Goal: Task Accomplishment & Management: Manage account settings

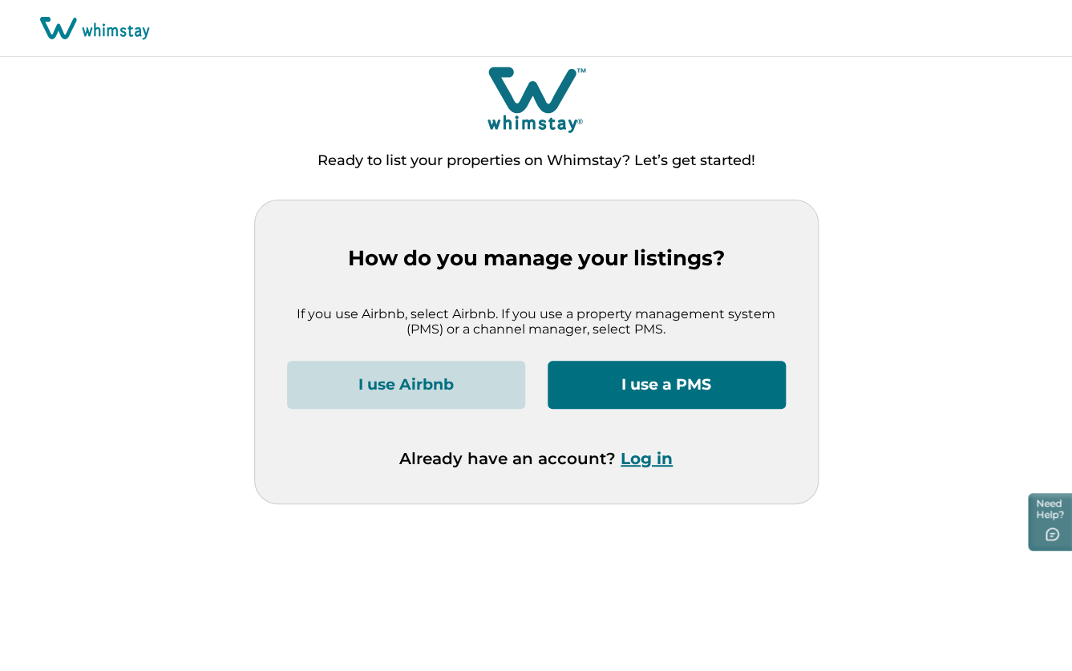
click at [642, 462] on button "Log in" at bounding box center [647, 458] width 52 height 19
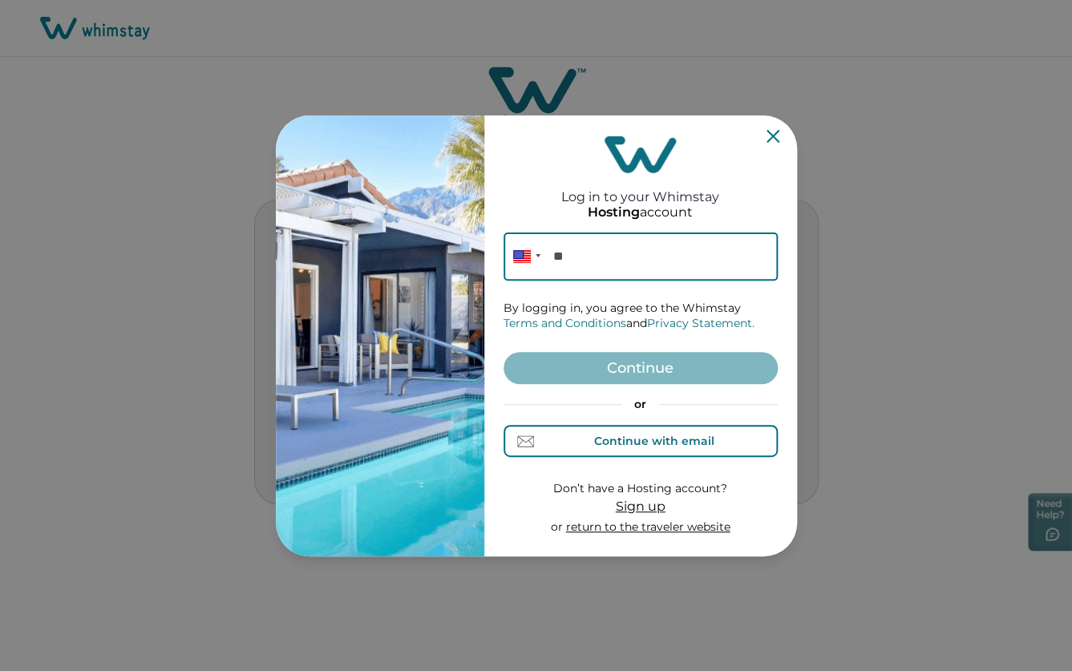
click at [659, 445] on div "Continue with email" at bounding box center [654, 441] width 120 height 13
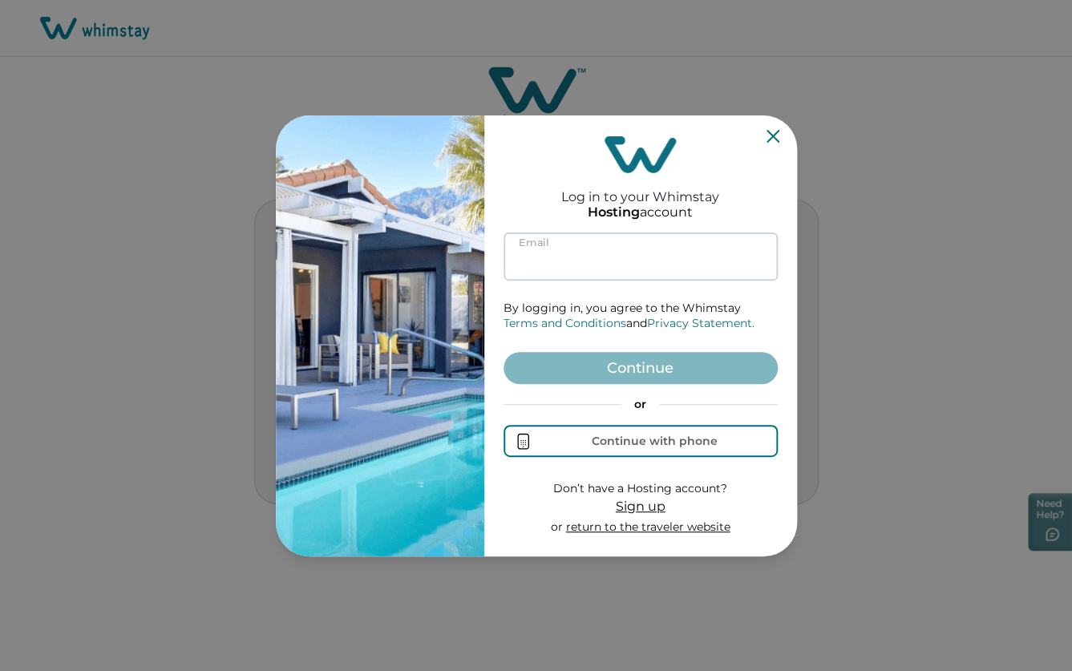
click at [608, 257] on input at bounding box center [641, 257] width 274 height 48
paste input "**********"
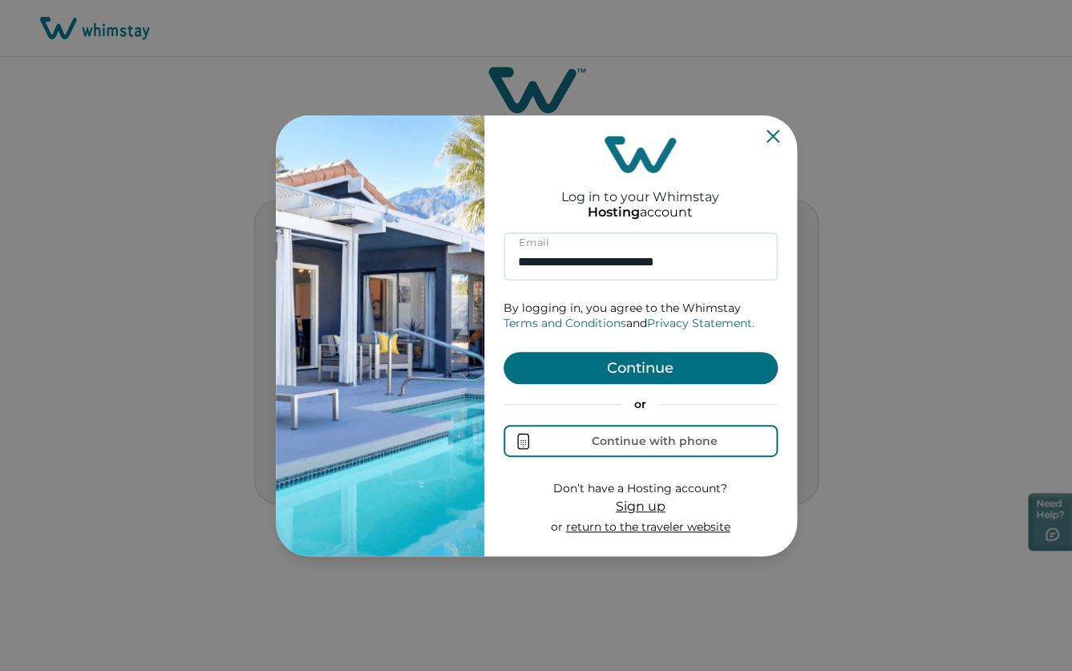
type input "**********"
click at [620, 369] on button "Continue" at bounding box center [641, 368] width 274 height 32
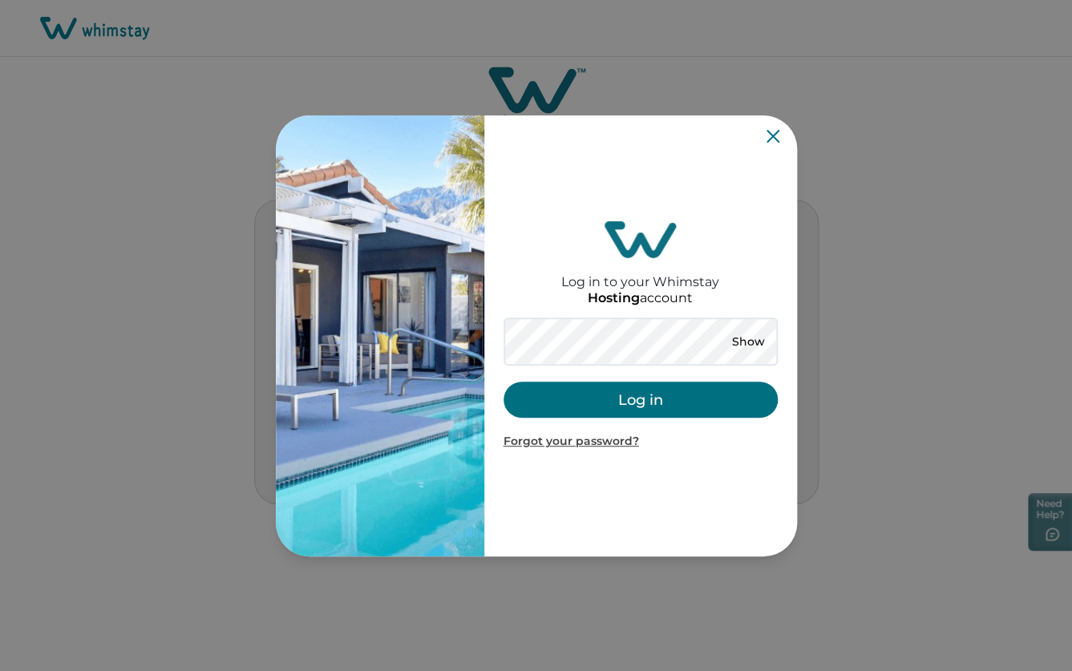
click at [612, 395] on button "Log in" at bounding box center [641, 400] width 274 height 36
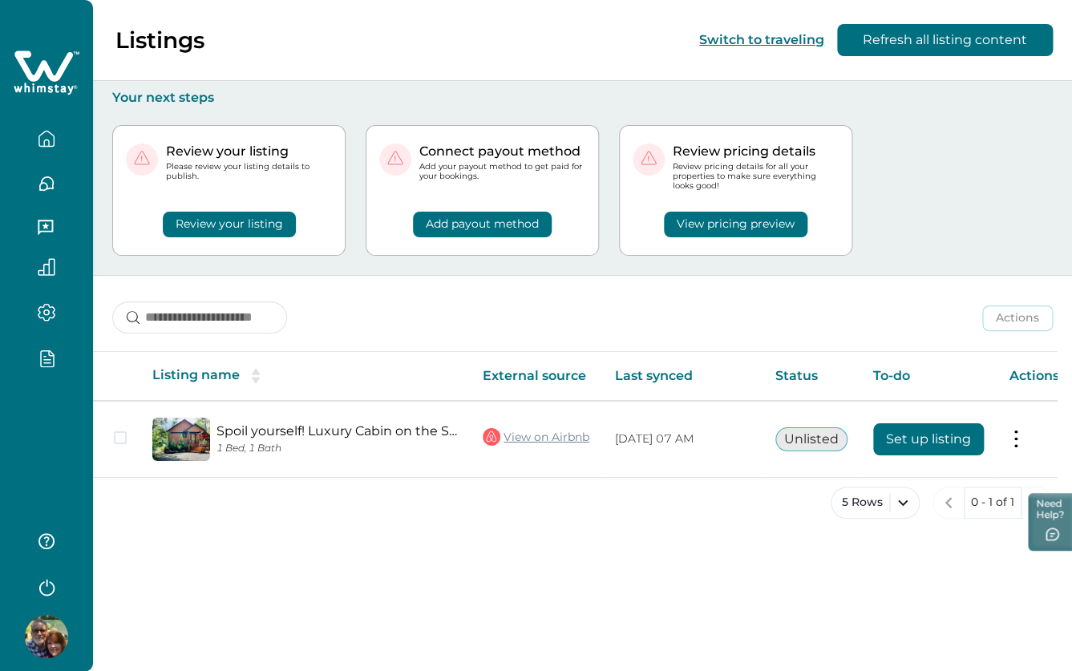
click at [51, 226] on icon "button" at bounding box center [47, 229] width 18 height 18
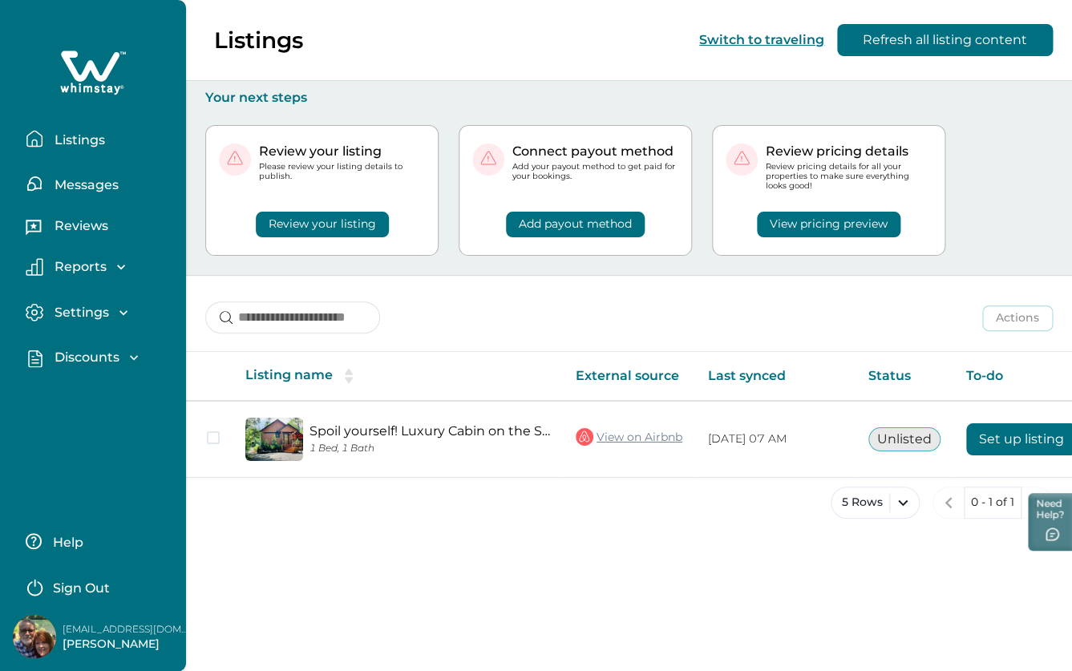
click at [95, 355] on p "Discounts" at bounding box center [85, 358] width 70 height 16
click at [96, 395] on p "Discounts" at bounding box center [85, 393] width 70 height 16
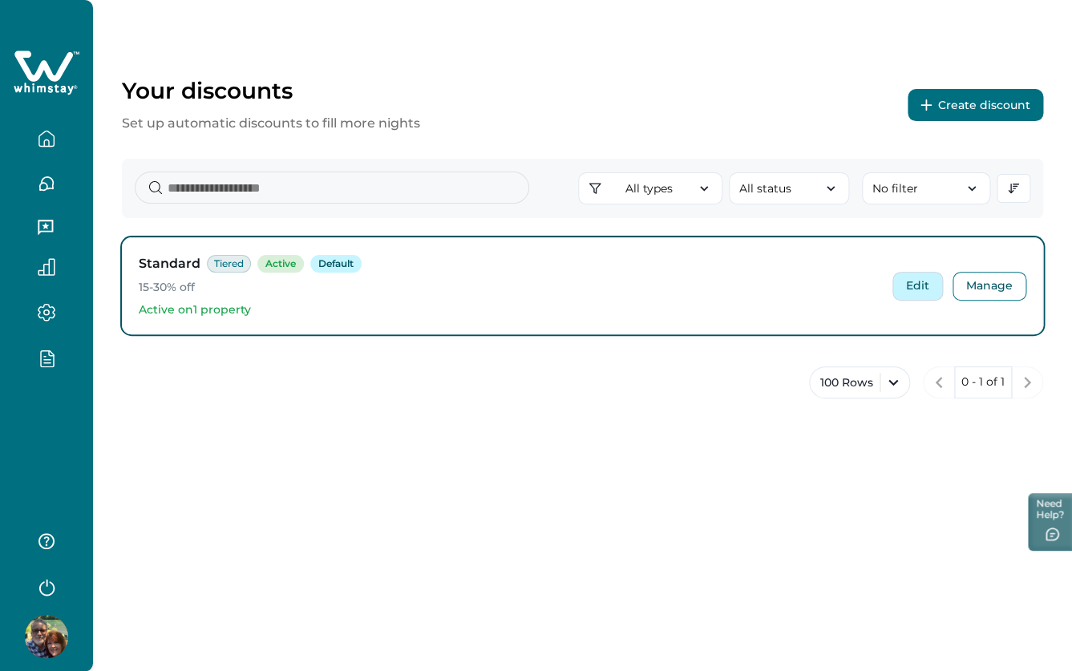
click at [910, 293] on button "Edit" at bounding box center [918, 286] width 51 height 29
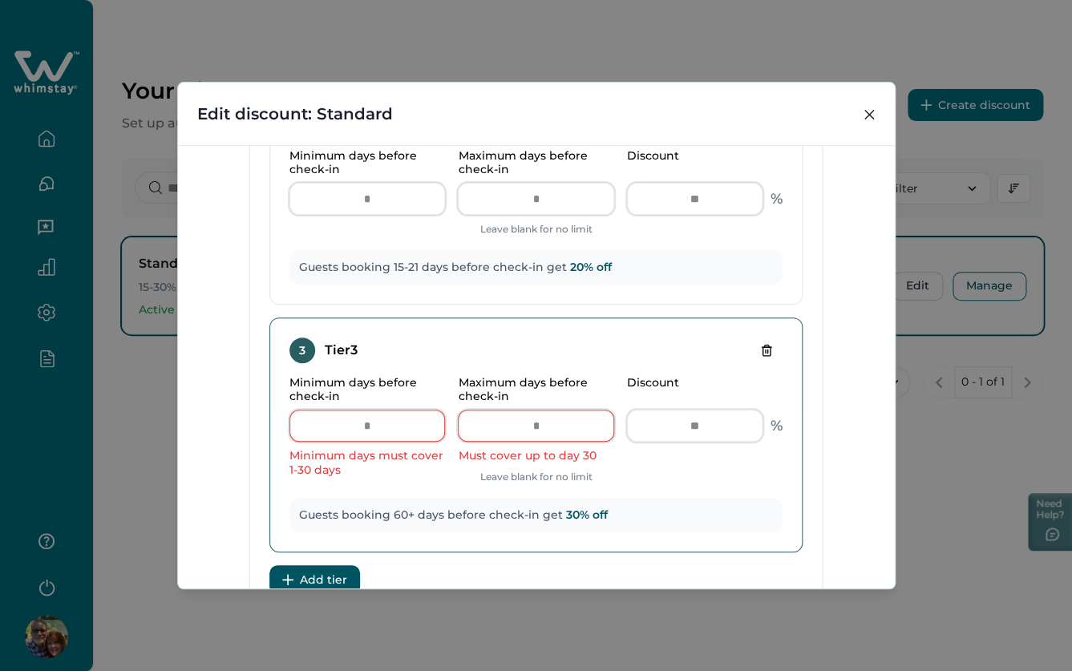
scroll to position [748, 0]
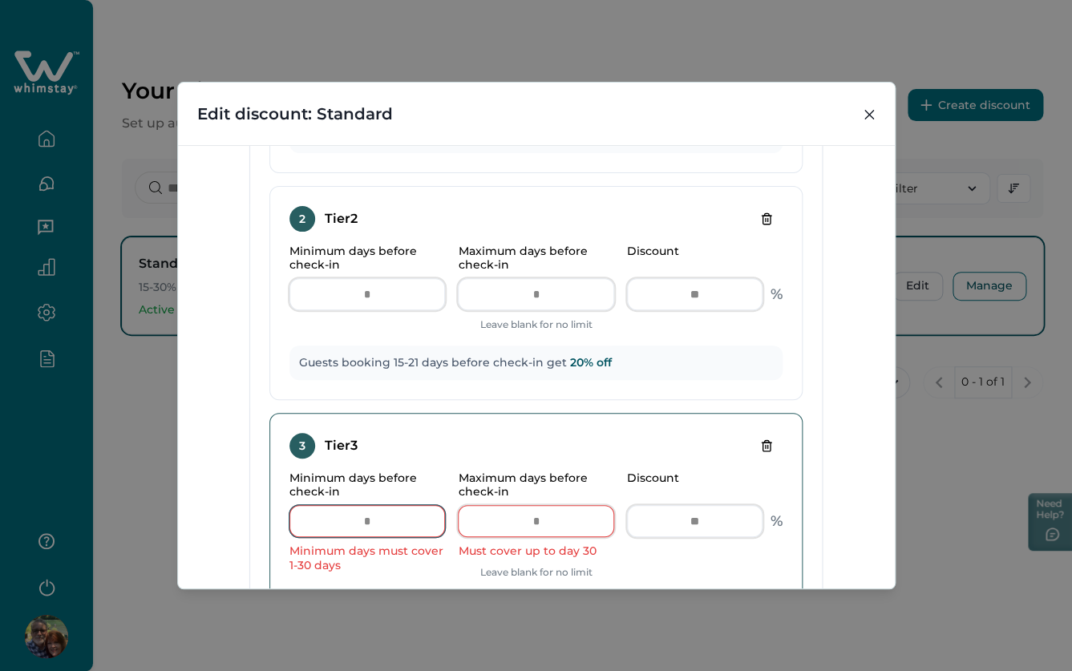
drag, startPoint x: 383, startPoint y: 521, endPoint x: 346, endPoint y: 500, distance: 42.8
click at [308, 509] on input "**" at bounding box center [368, 521] width 156 height 32
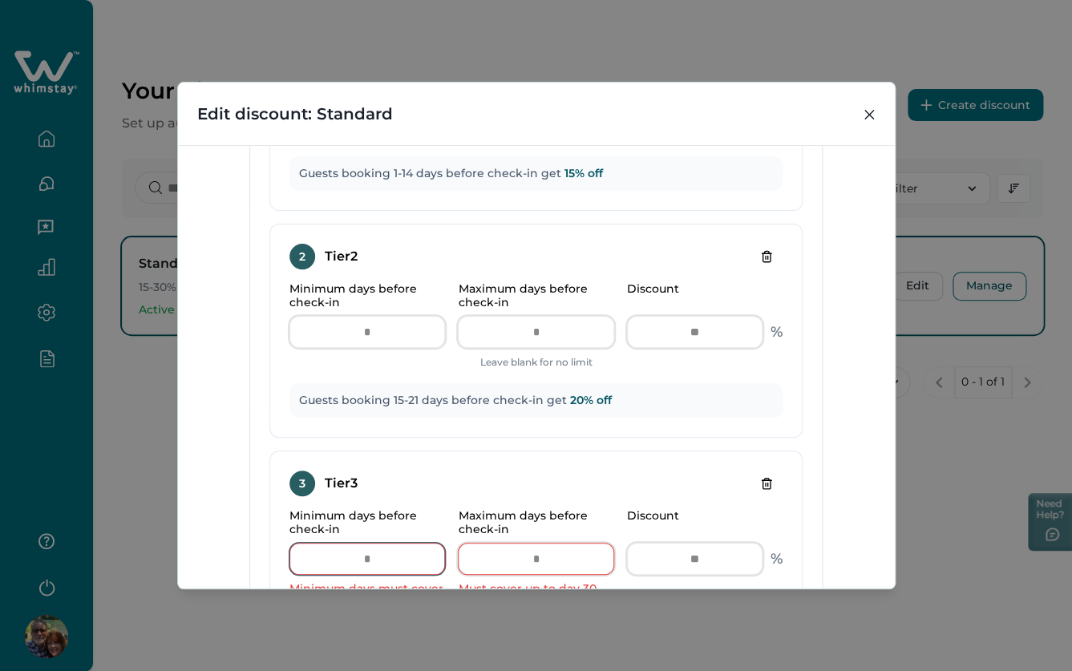
scroll to position [784, 0]
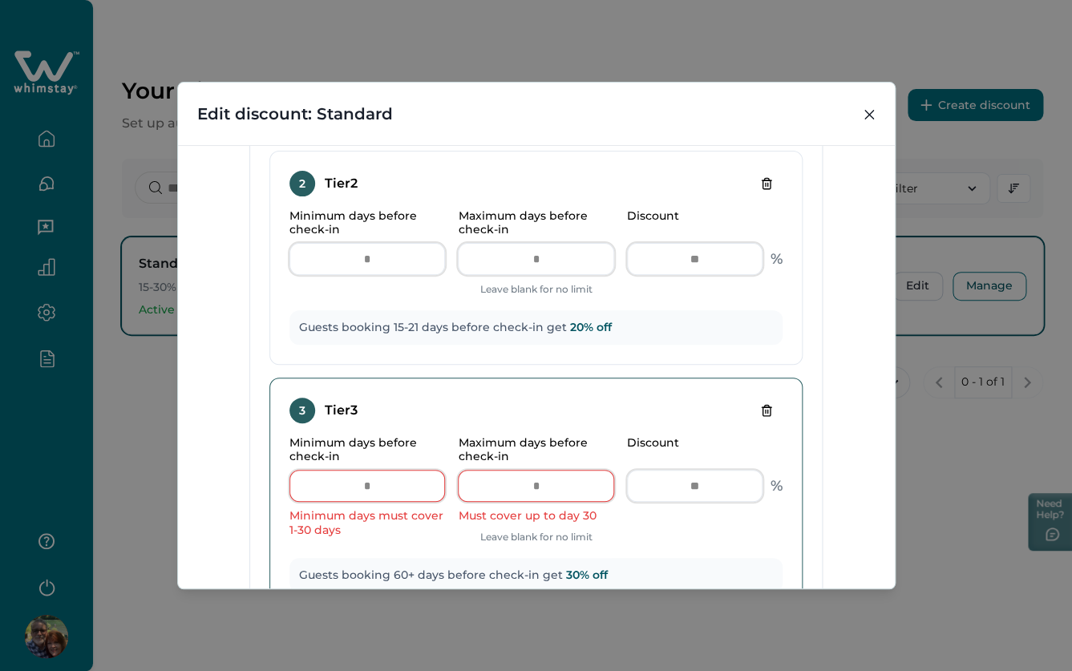
click at [765, 407] on icon "Delete tier" at bounding box center [766, 410] width 13 height 13
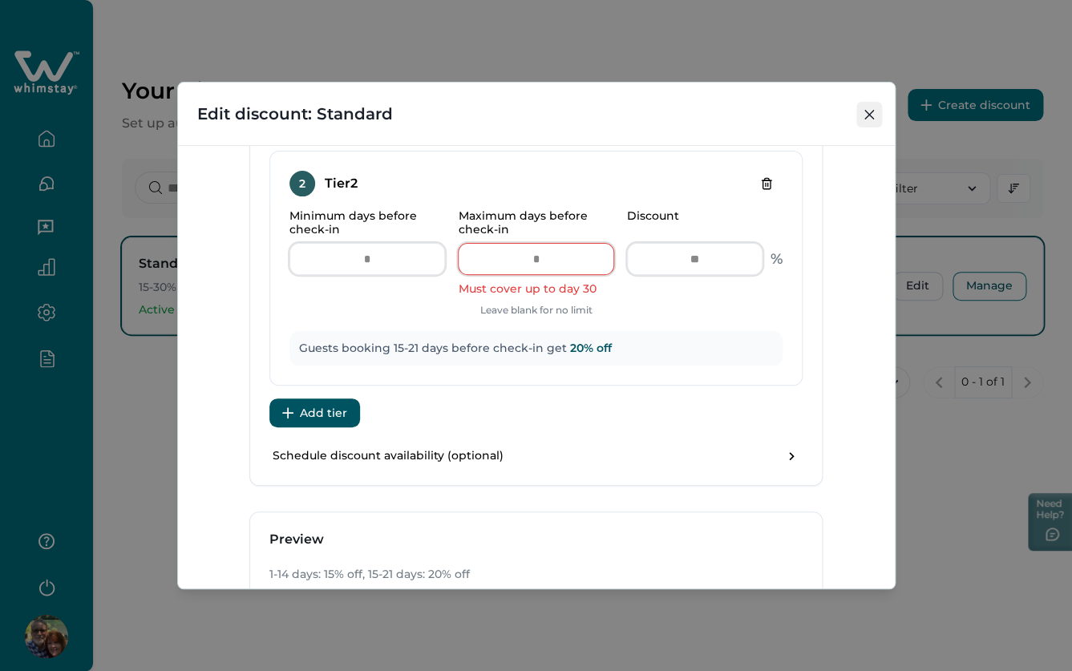
click at [877, 115] on button "Close" at bounding box center [870, 115] width 26 height 26
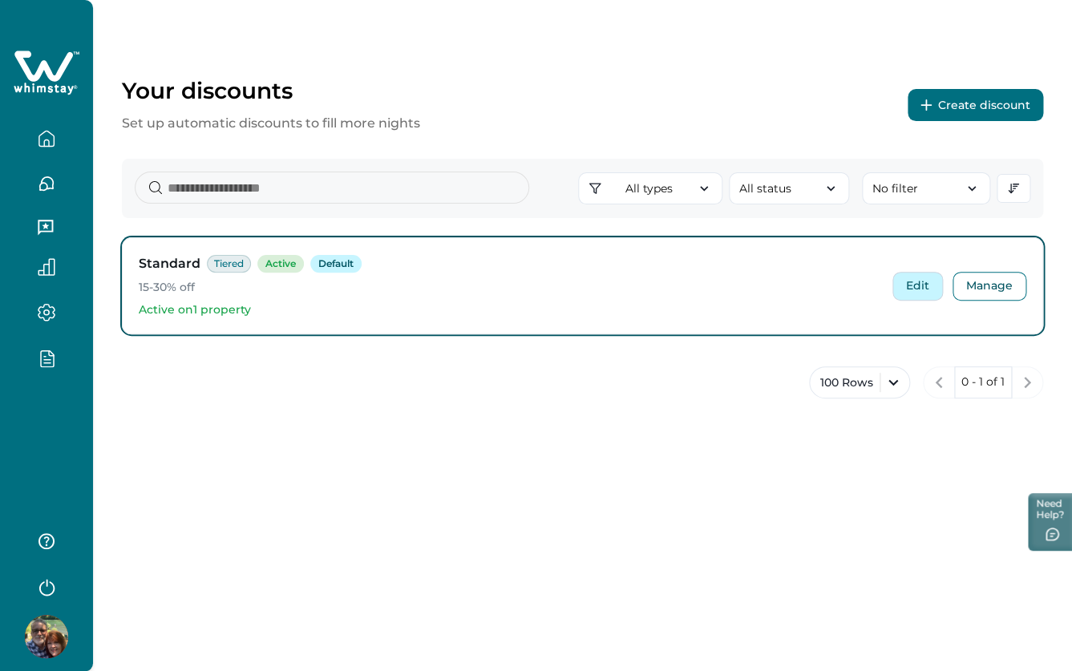
click at [926, 286] on button "Edit" at bounding box center [918, 286] width 51 height 29
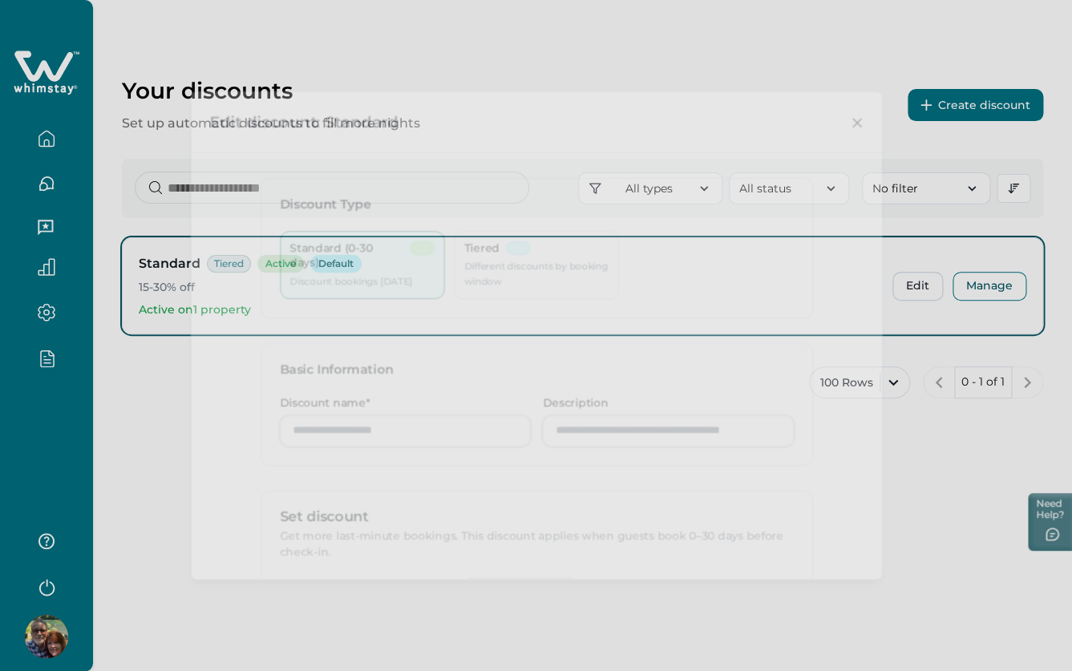
type input "********"
type input "**********"
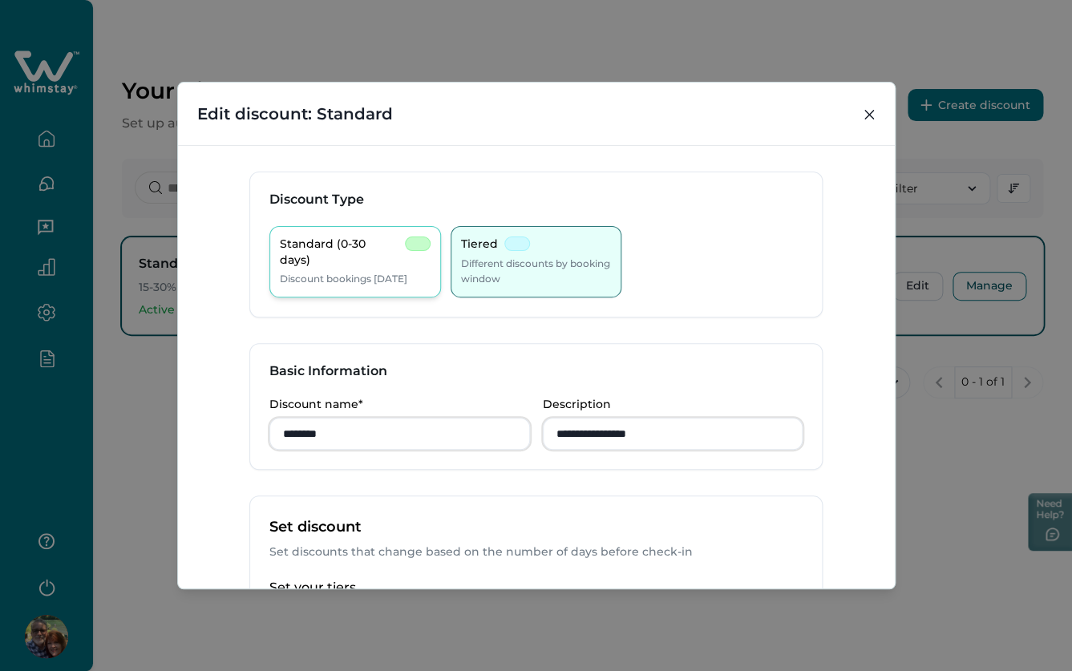
click at [344, 271] on p "Discount bookings [DATE]" at bounding box center [344, 279] width 128 height 16
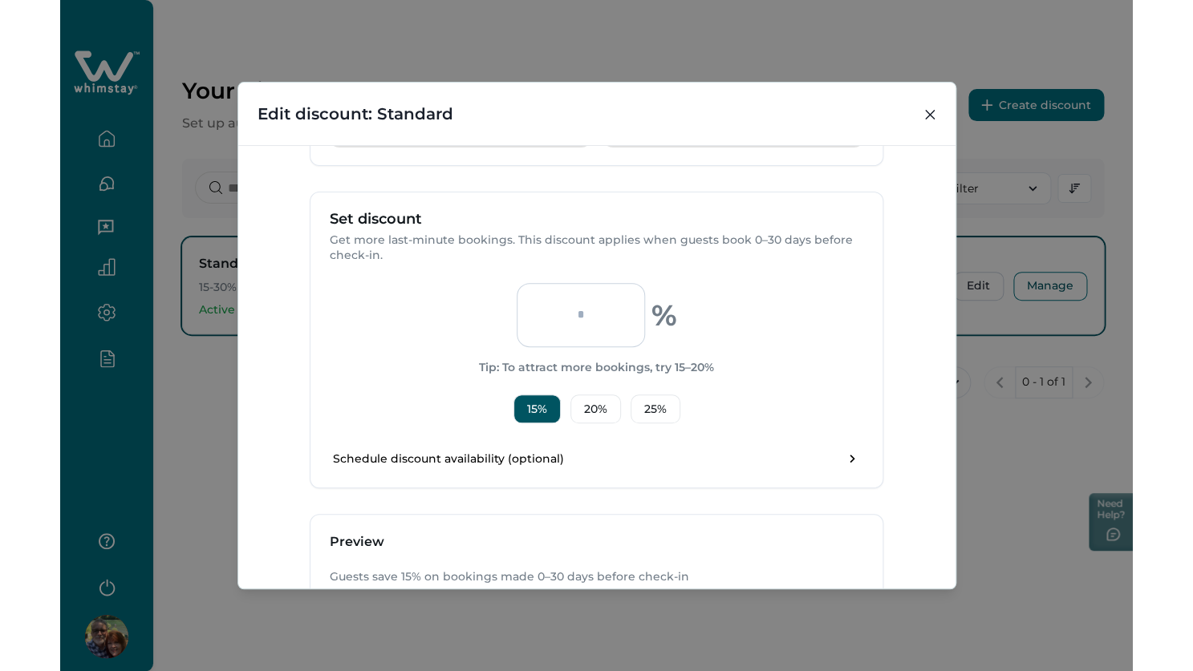
scroll to position [419, 0]
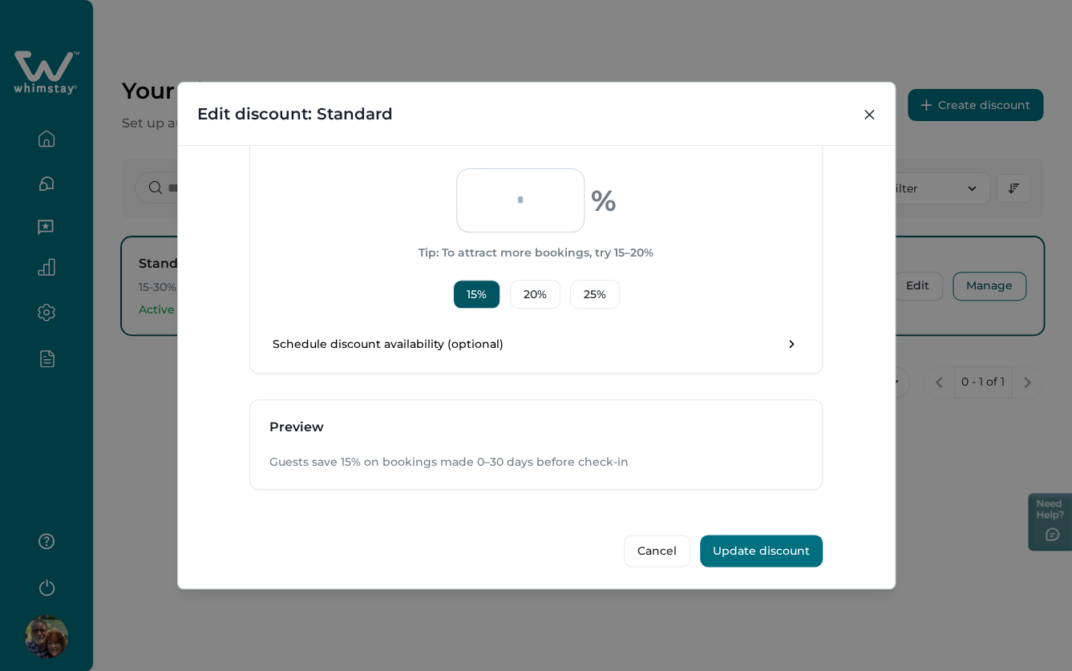
click at [764, 546] on button "Update discount" at bounding box center [761, 551] width 123 height 32
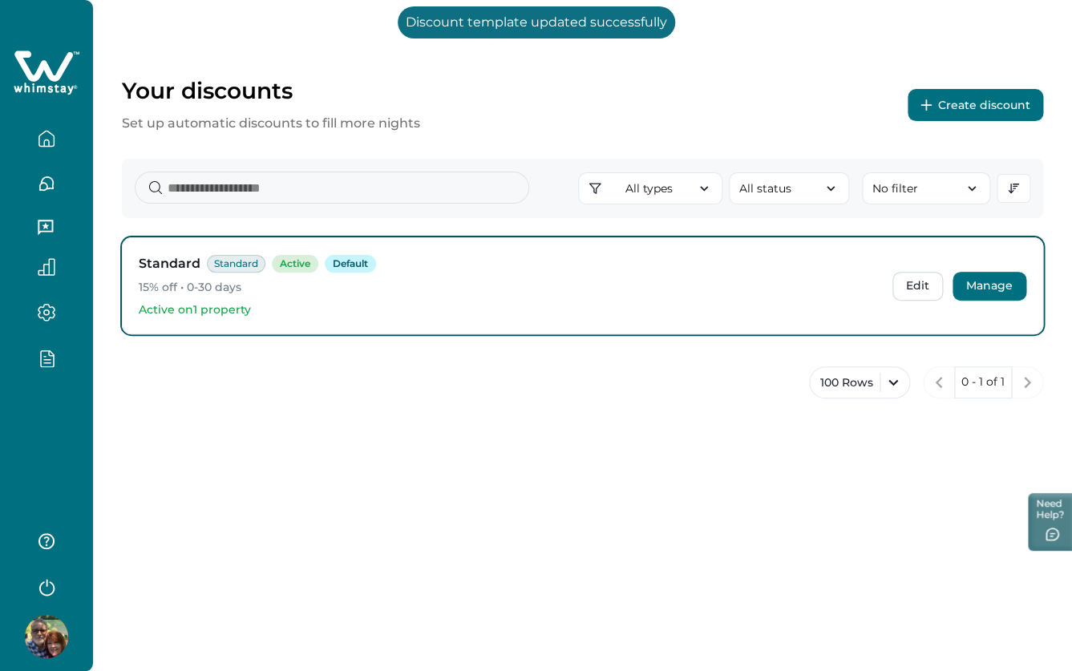
click at [992, 294] on button "Manage" at bounding box center [990, 286] width 74 height 29
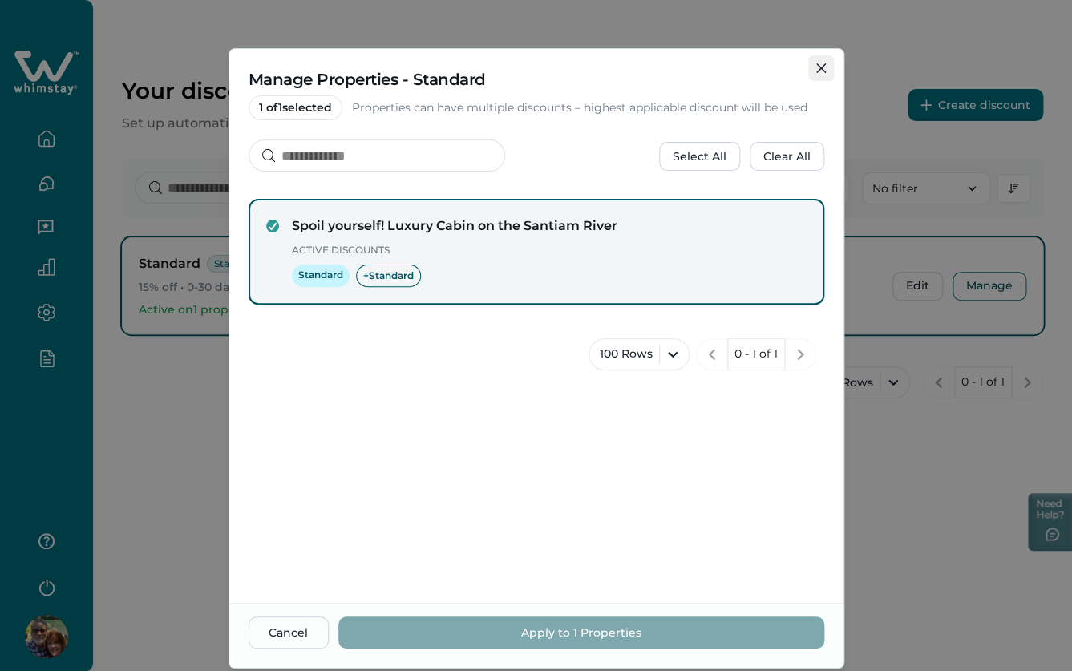
click at [815, 68] on button "Close" at bounding box center [822, 68] width 26 height 26
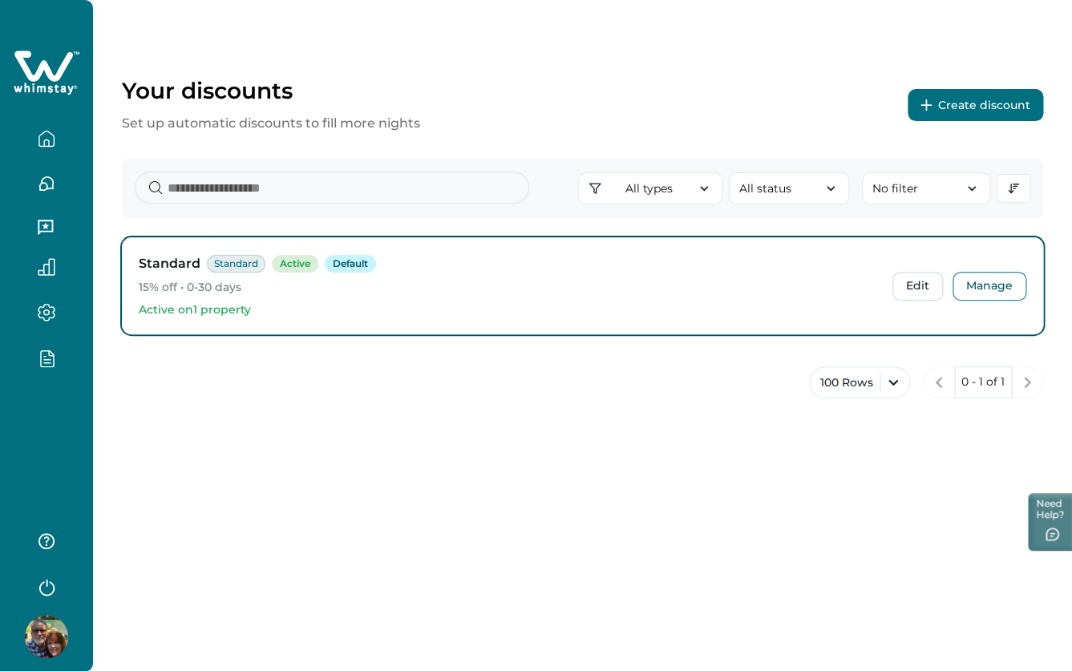
click at [44, 356] on icon "button" at bounding box center [45, 356] width 2 height 0
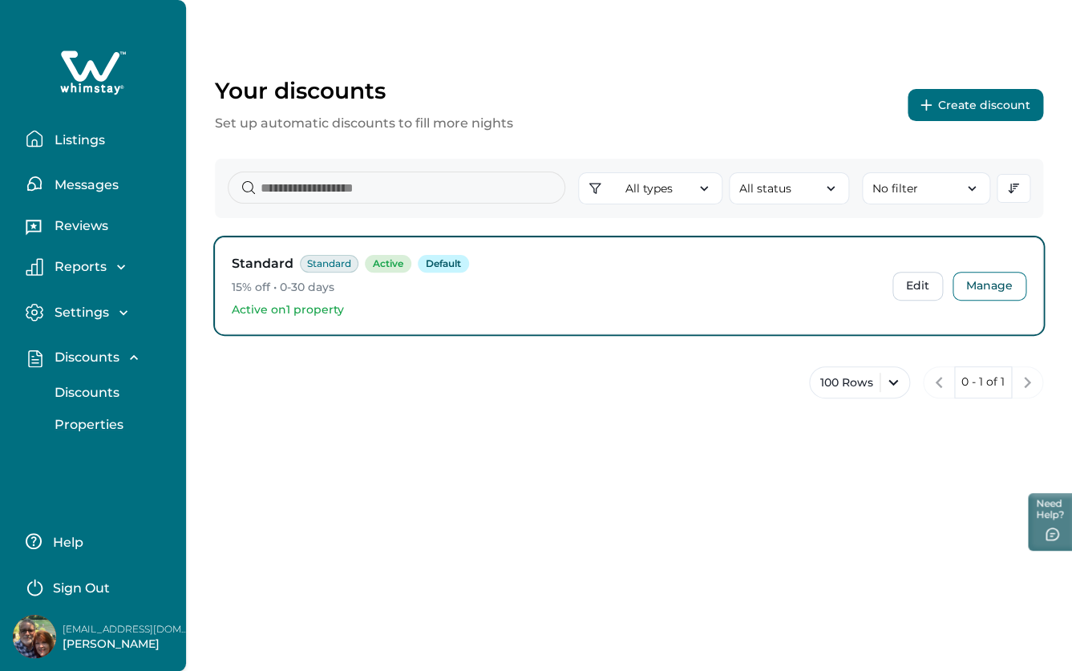
click at [91, 429] on p "Properties" at bounding box center [87, 425] width 74 height 16
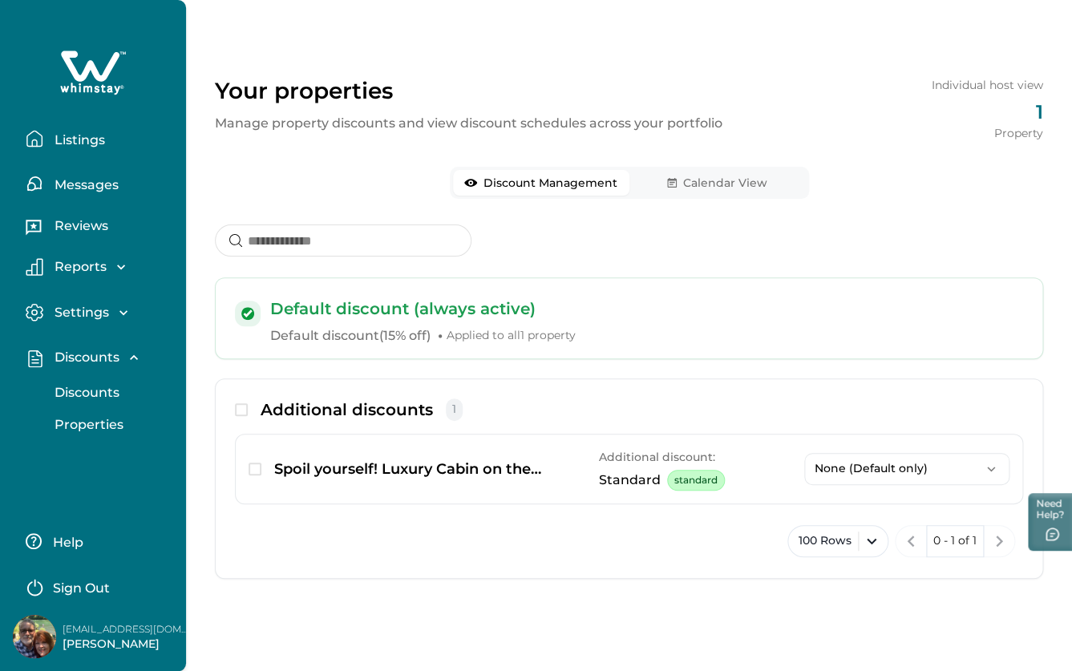
click at [75, 388] on p "Discounts" at bounding box center [85, 393] width 70 height 16
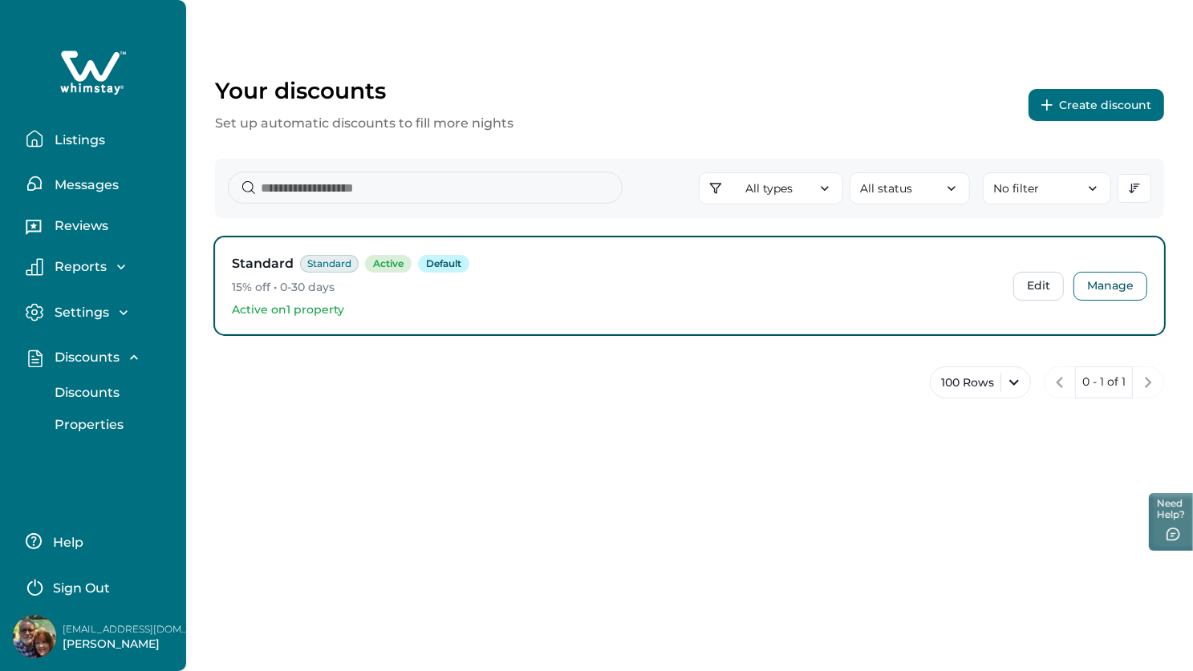
click at [99, 421] on p "Properties" at bounding box center [87, 425] width 74 height 16
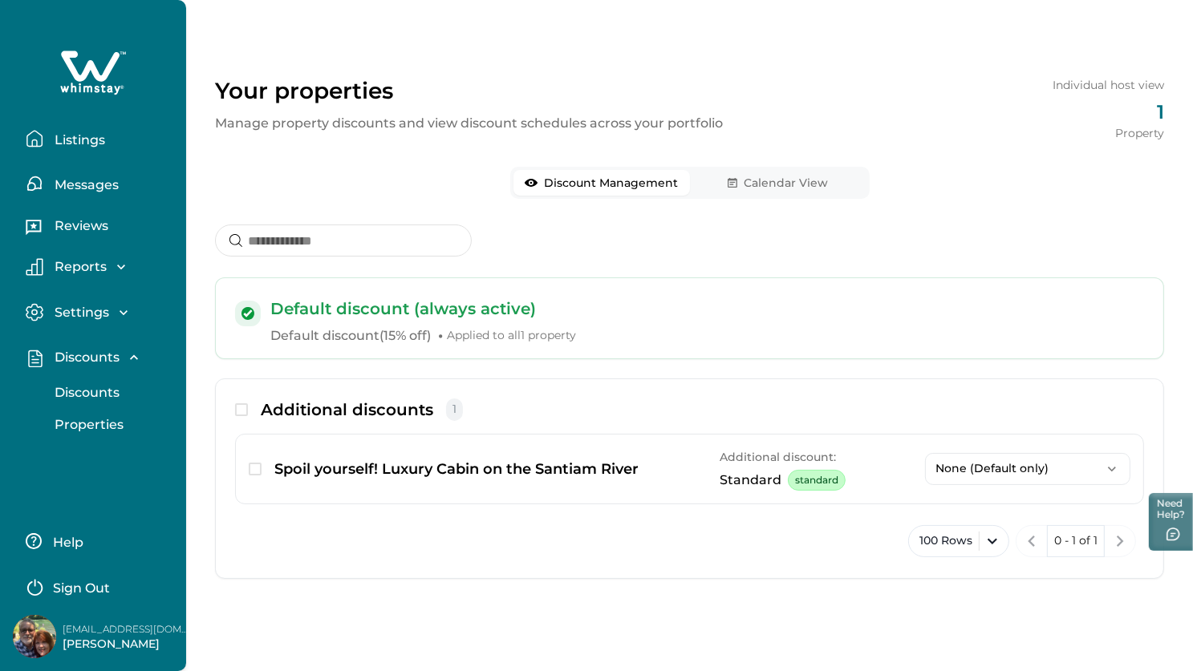
click at [82, 399] on p "Discounts" at bounding box center [85, 393] width 70 height 16
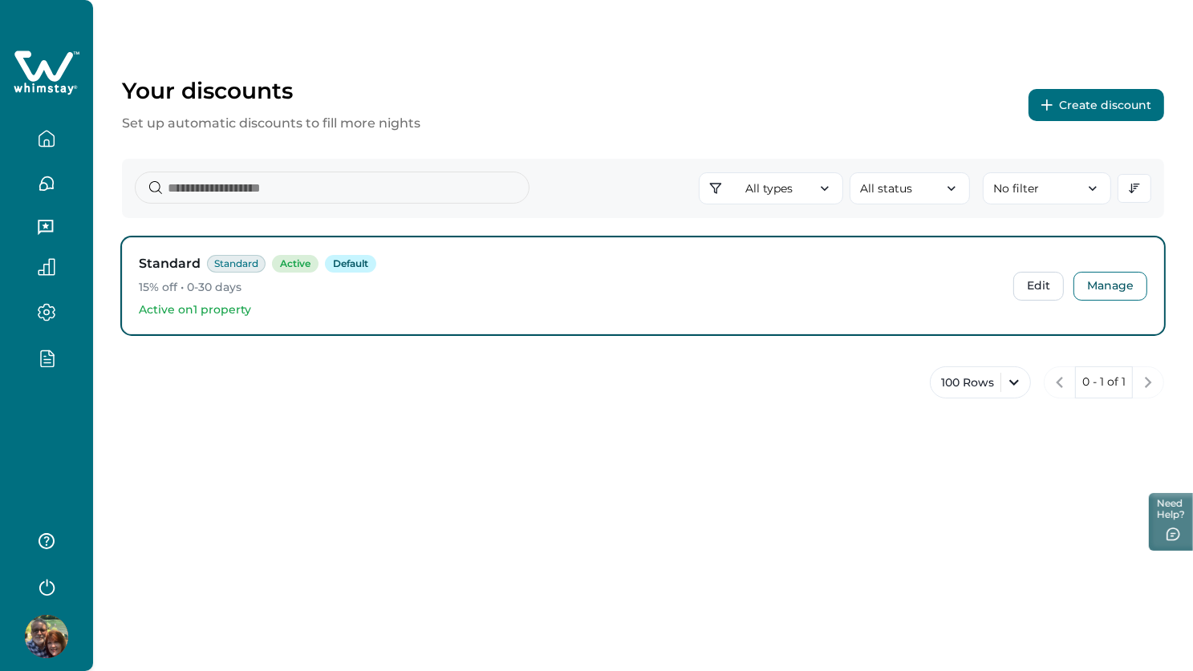
click at [1072, 110] on button "Create discount" at bounding box center [1096, 105] width 136 height 32
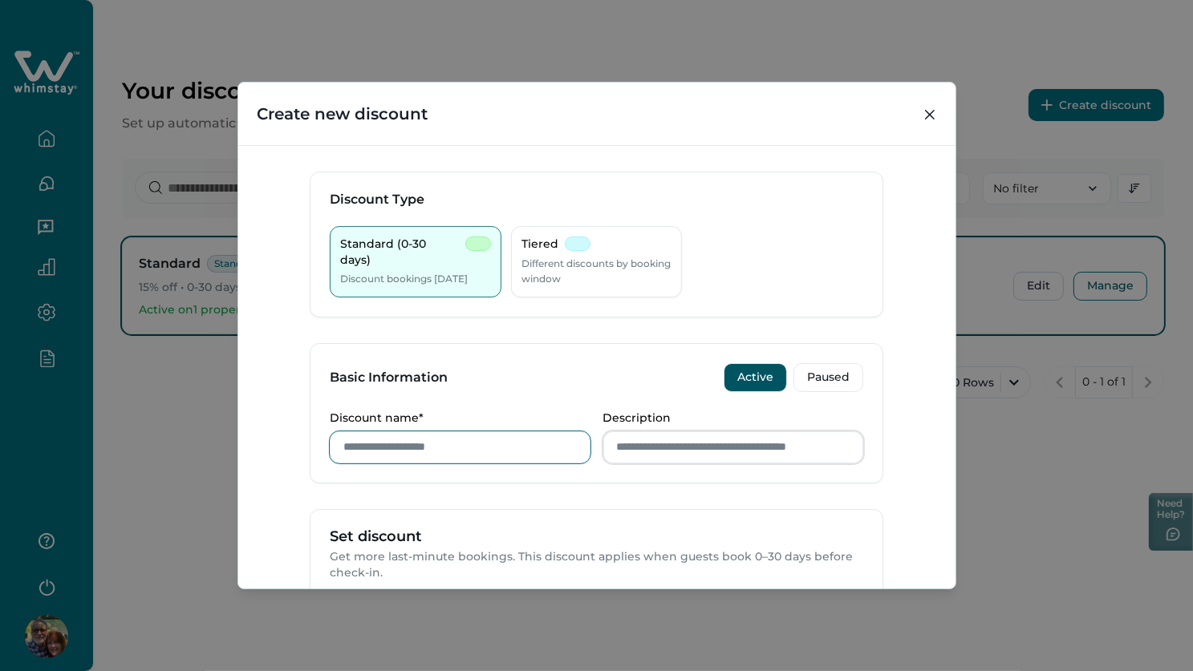
click at [494, 447] on input "Discount name*" at bounding box center [460, 448] width 261 height 32
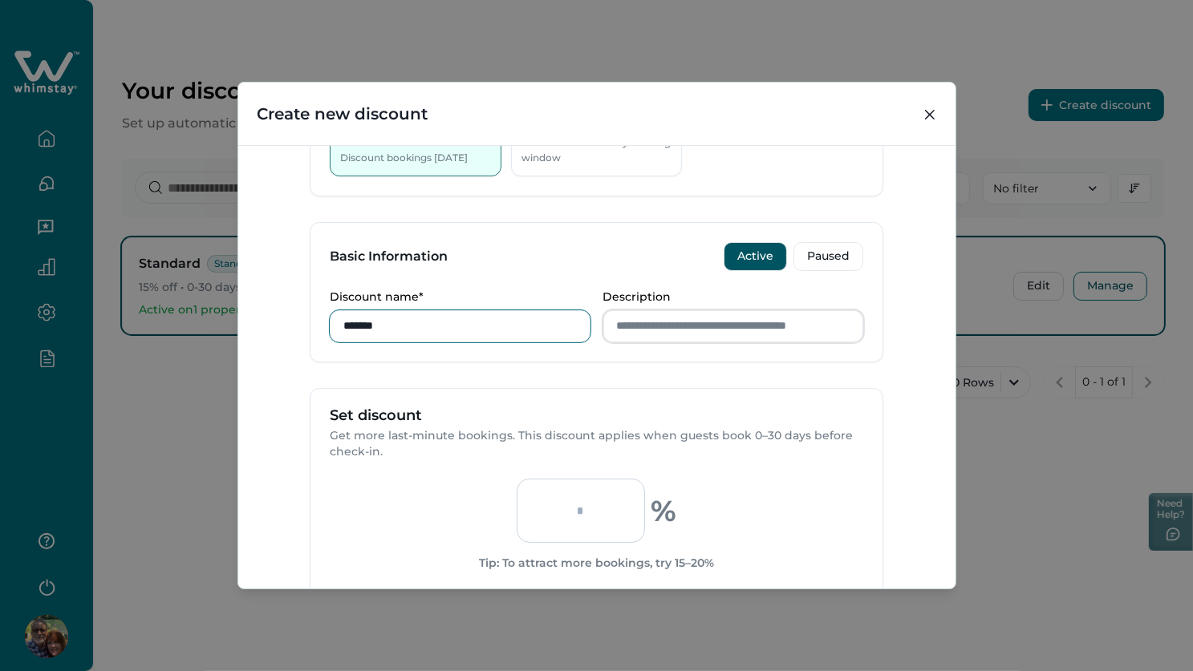
scroll to position [432, 0]
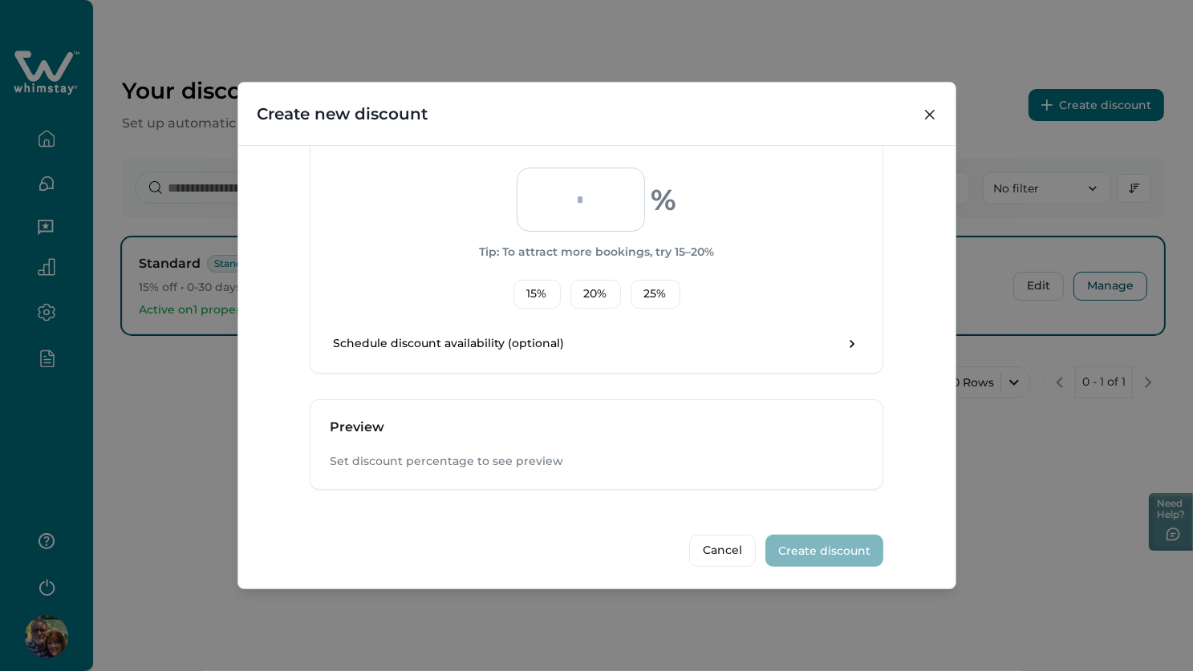
type input "*******"
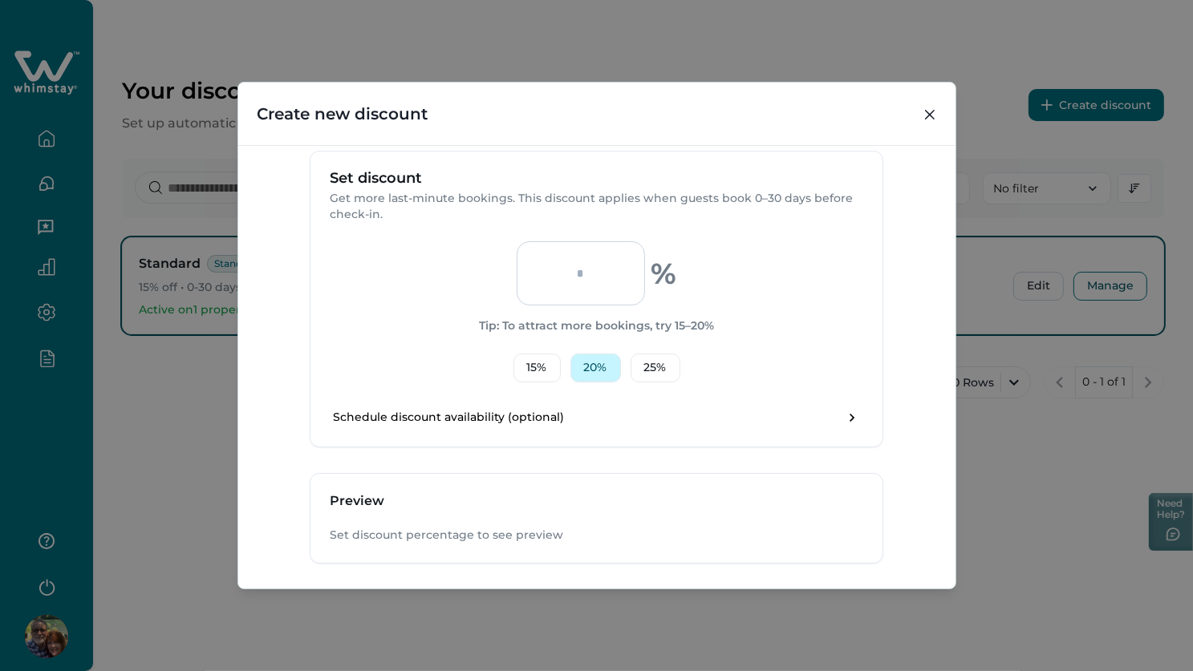
click at [588, 367] on button "20 %" at bounding box center [595, 368] width 51 height 29
type input "**"
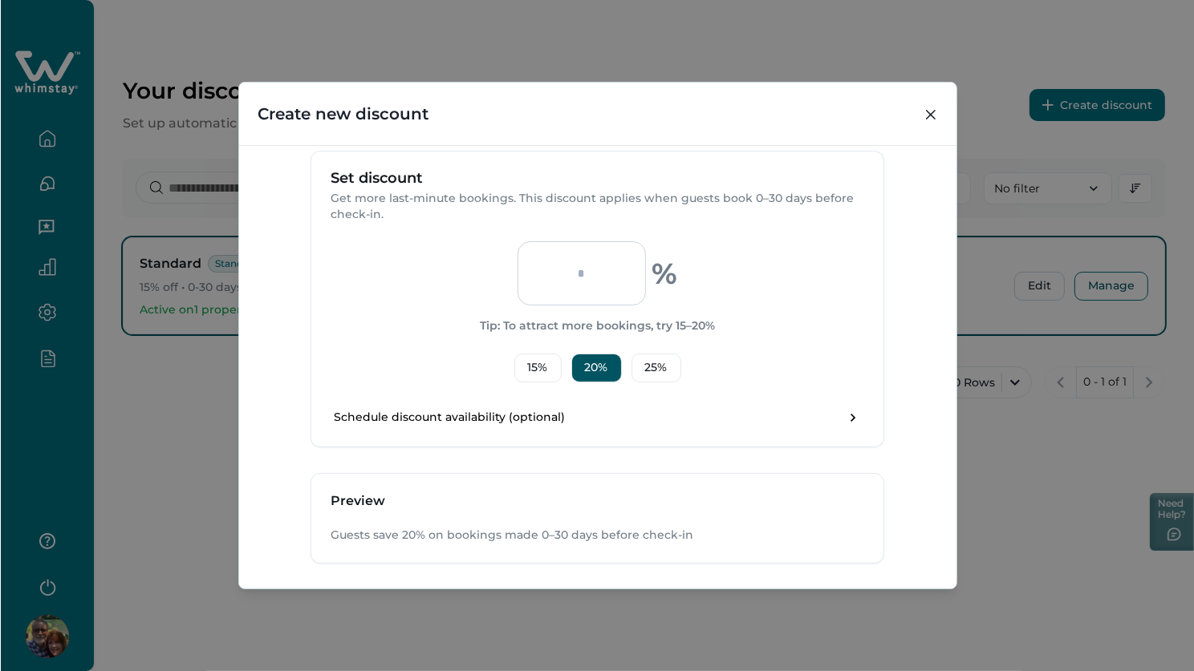
scroll to position [432, 0]
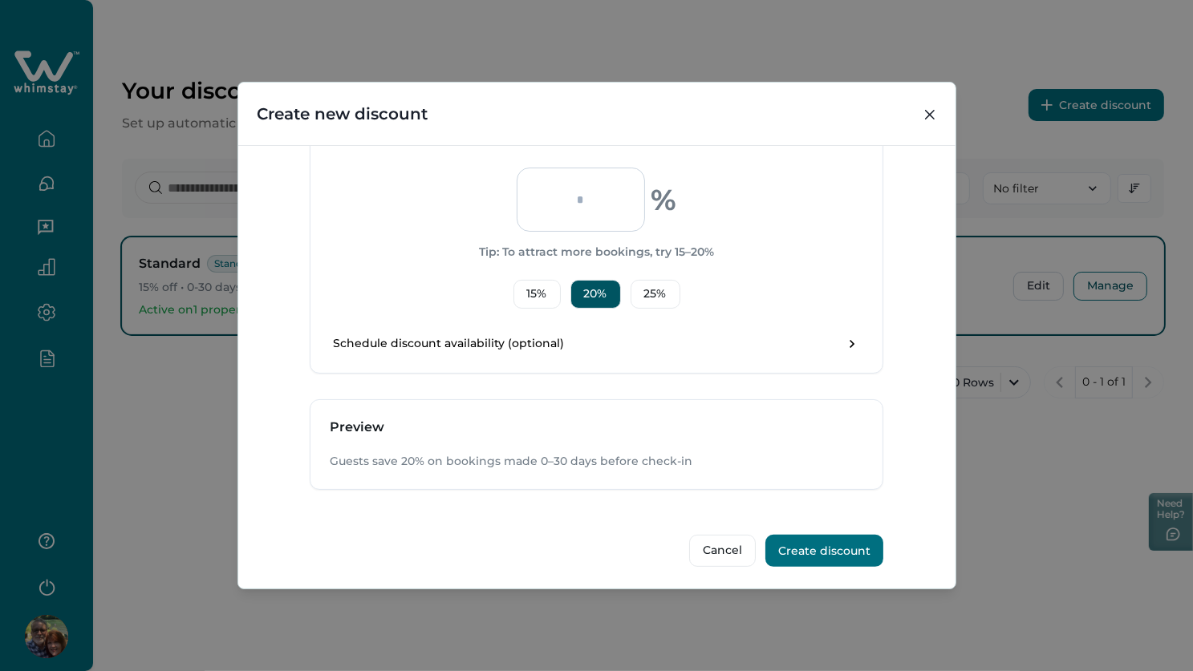
click at [826, 550] on button "Create discount" at bounding box center [824, 551] width 118 height 32
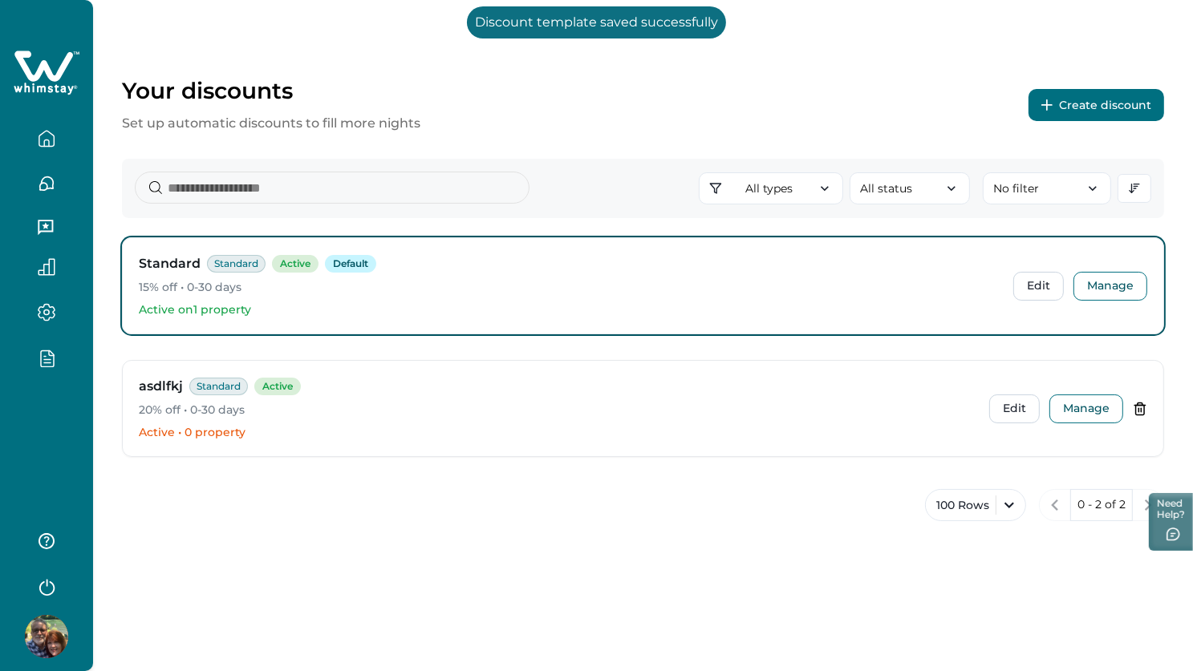
drag, startPoint x: 623, startPoint y: 266, endPoint x: 854, endPoint y: 283, distance: 231.6
click at [623, 267] on div "Standard Standard Active Default" at bounding box center [570, 263] width 862 height 19
click at [1042, 287] on button "Edit" at bounding box center [1038, 286] width 51 height 29
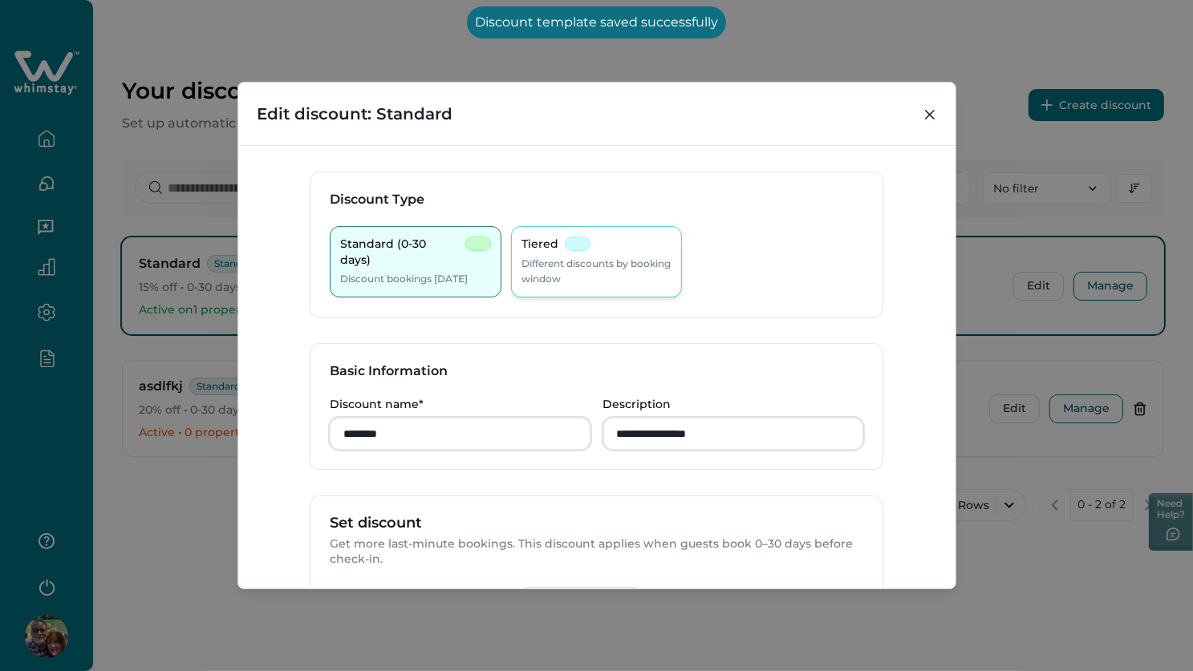
drag, startPoint x: 652, startPoint y: 266, endPoint x: 639, endPoint y: 276, distance: 16.7
click at [652, 266] on p "Different discounts by booking window" at bounding box center [596, 271] width 151 height 31
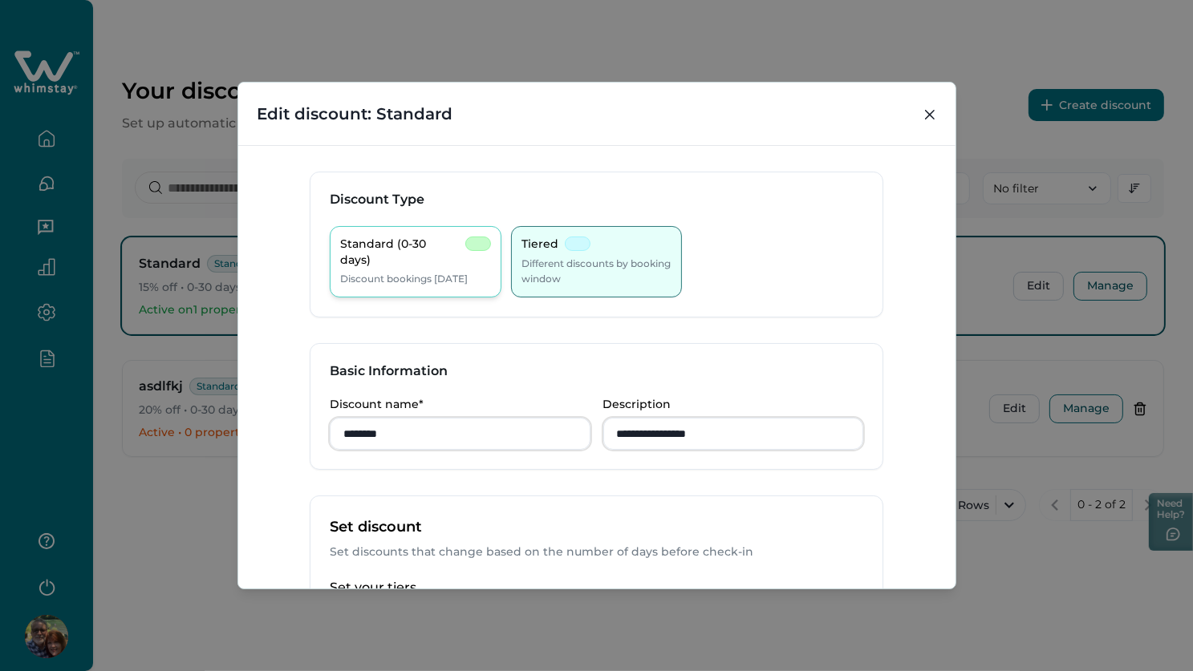
drag, startPoint x: 409, startPoint y: 281, endPoint x: 495, endPoint y: 249, distance: 91.4
click at [409, 281] on p "Discount bookings [DATE]" at bounding box center [404, 279] width 128 height 16
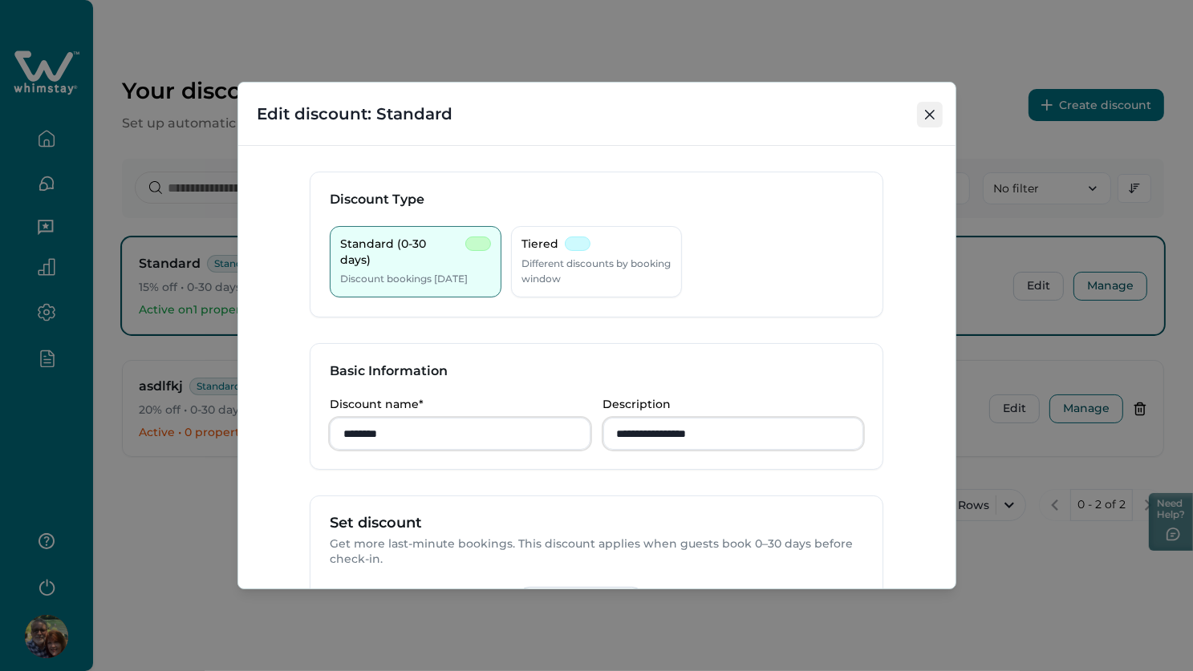
click at [924, 120] on button "Close" at bounding box center [930, 115] width 26 height 26
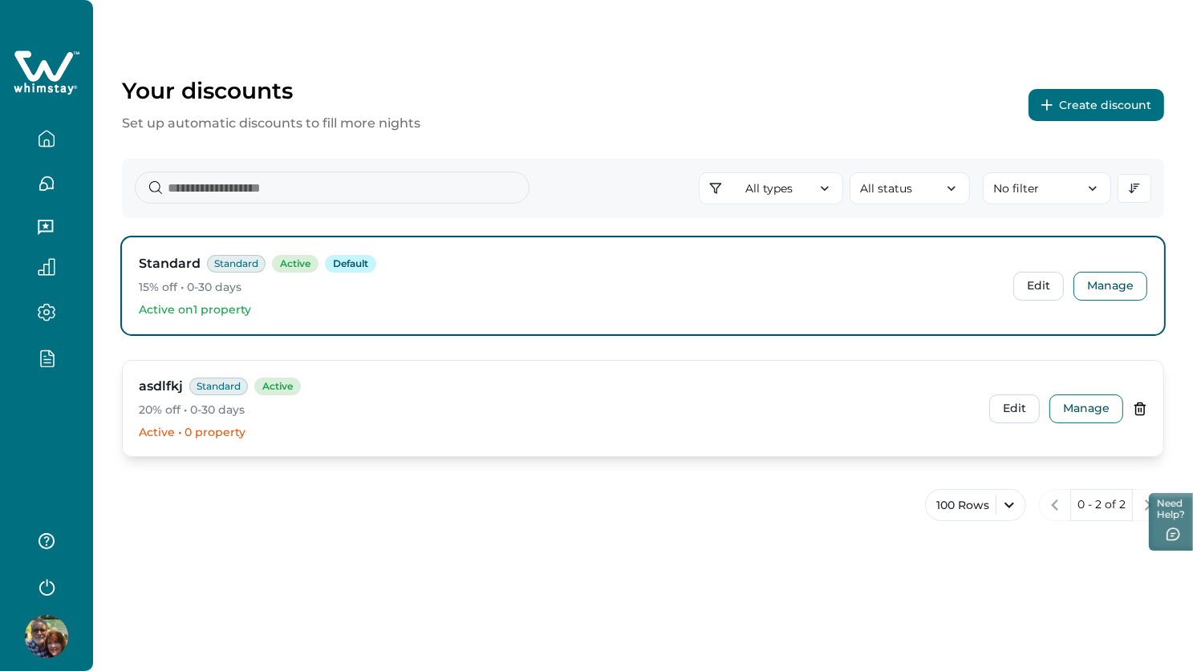
click at [1072, 402] on icon at bounding box center [1140, 409] width 14 height 14
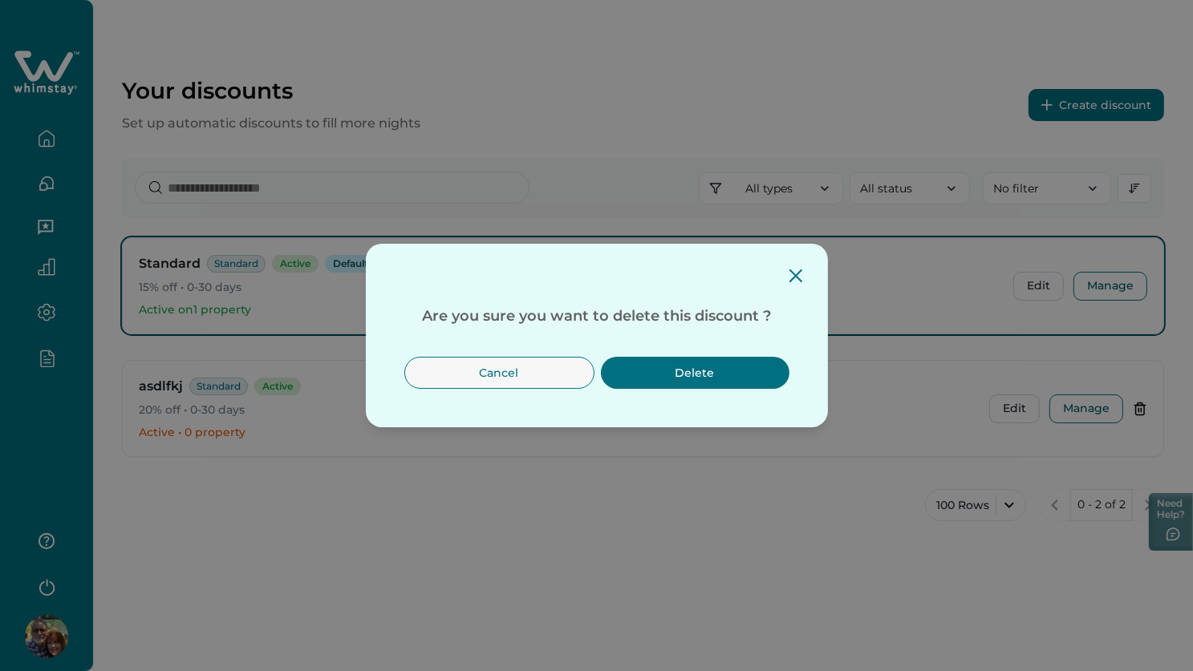
click at [742, 372] on button "Delete" at bounding box center [695, 373] width 189 height 32
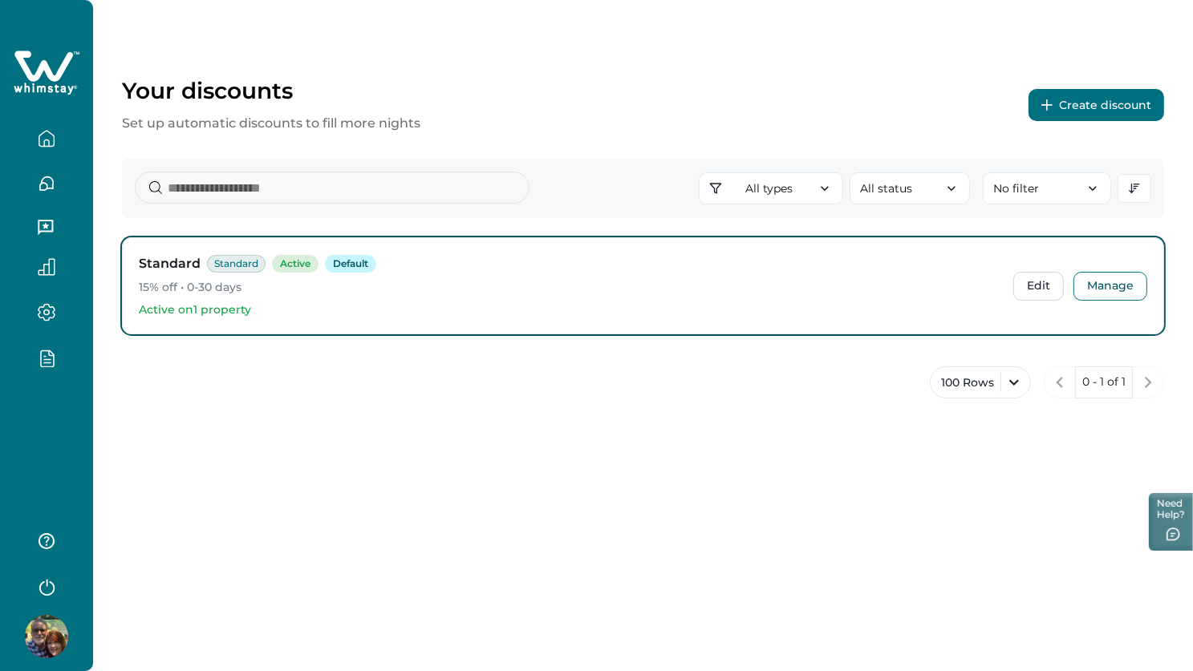
click at [47, 633] on img at bounding box center [46, 636] width 43 height 43
click at [831, 429] on div "Your discounts Set up automatic discounts to fill more nights Create discount A…" at bounding box center [643, 220] width 1100 height 440
click at [1072, 101] on button "Create discount" at bounding box center [1097, 105] width 136 height 32
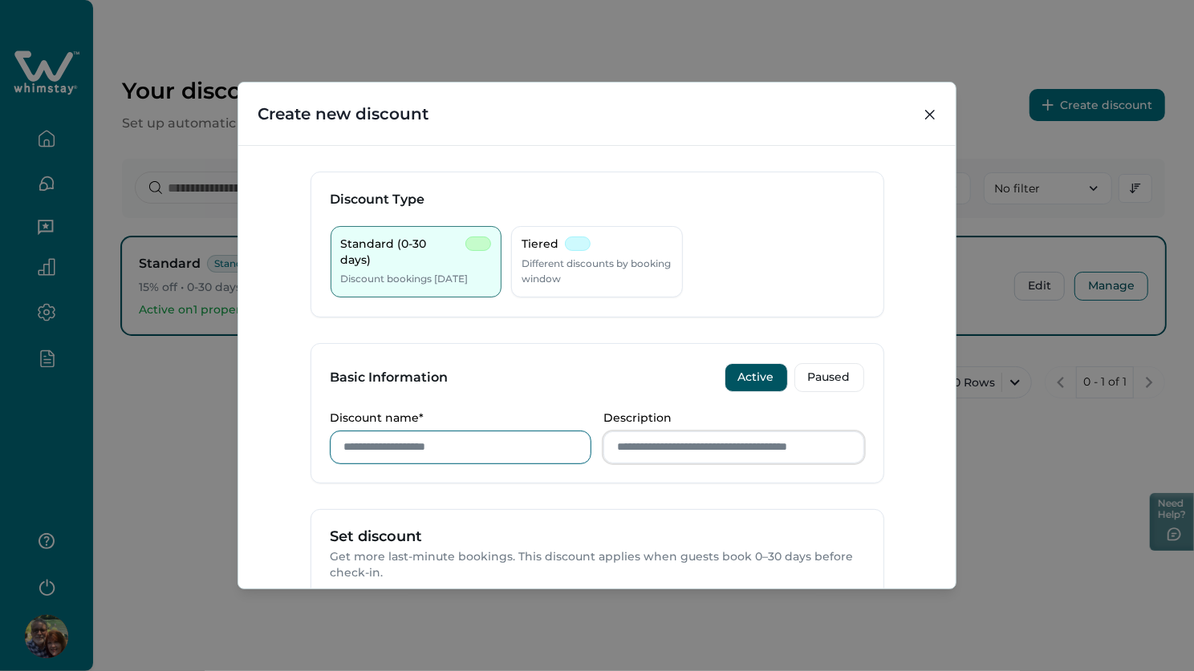
click at [394, 436] on input "Discount name*" at bounding box center [460, 448] width 261 height 32
type input "**********"
drag, startPoint x: 585, startPoint y: 257, endPoint x: 586, endPoint y: 311, distance: 53.8
click at [584, 257] on p "Different discounts by booking window" at bounding box center [596, 271] width 151 height 31
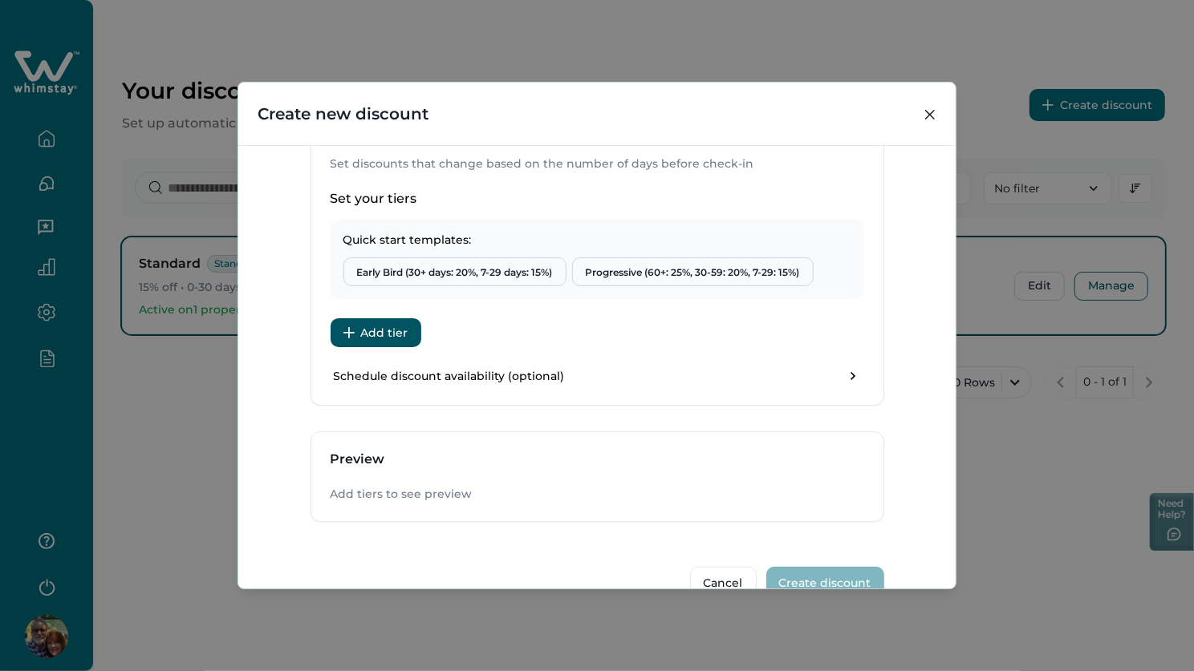
scroll to position [434, 0]
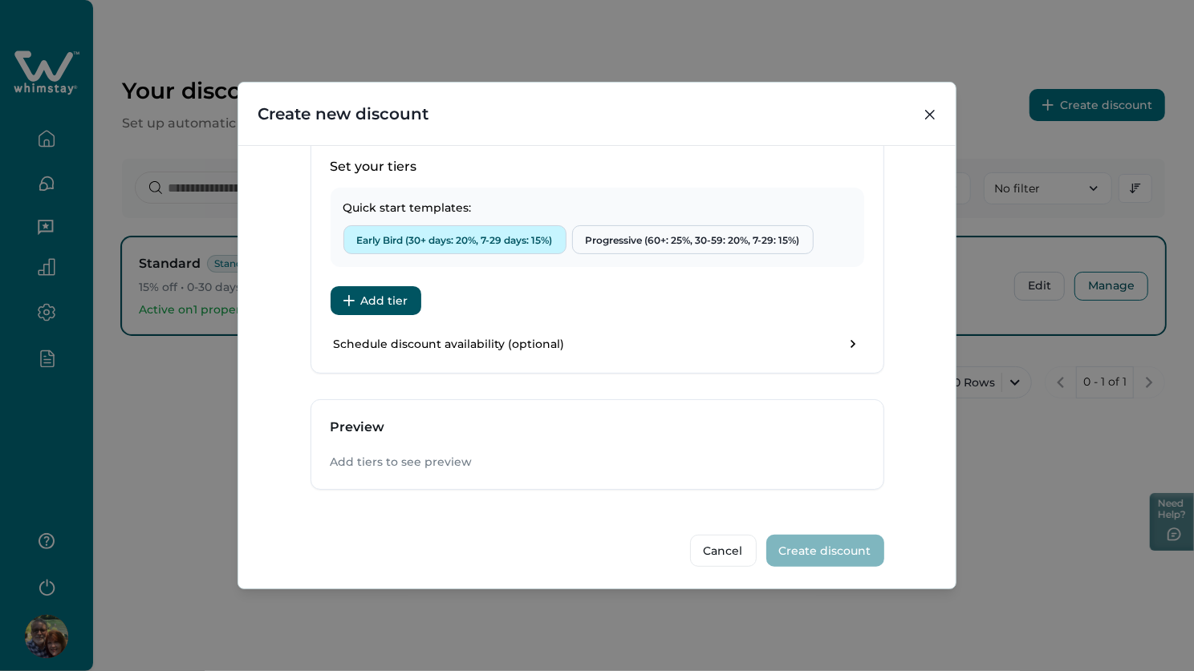
click at [523, 243] on button "Early Bird (30+ days: 20%, 7-29 days: 15%)" at bounding box center [454, 239] width 223 height 29
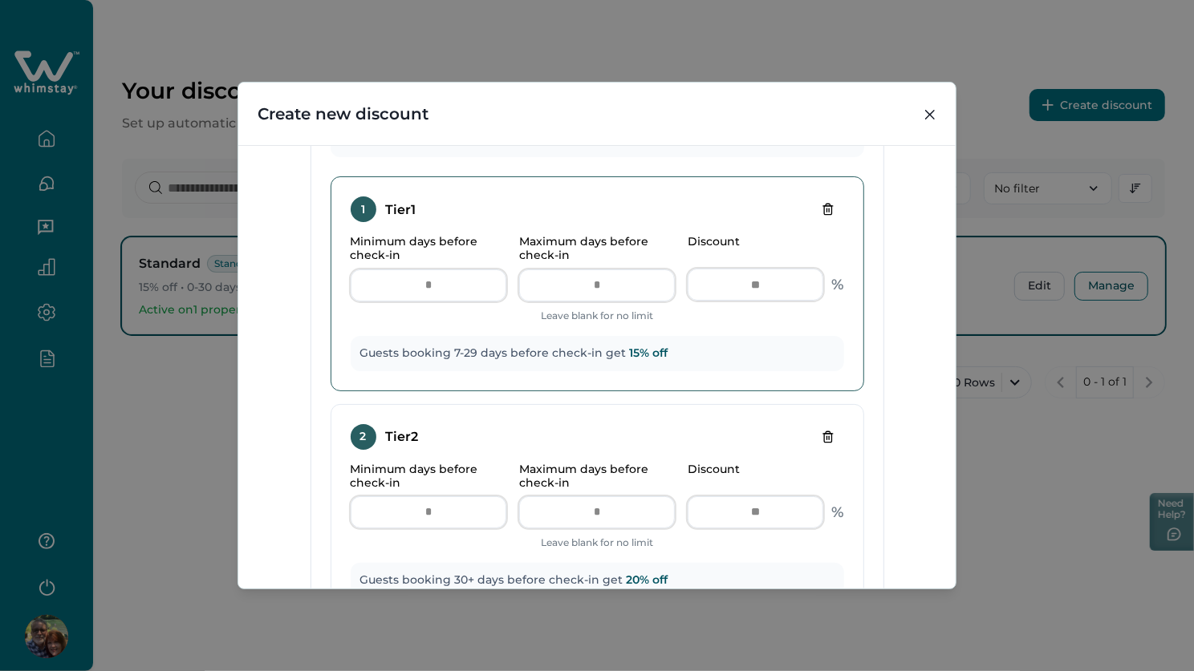
scroll to position [580, 0]
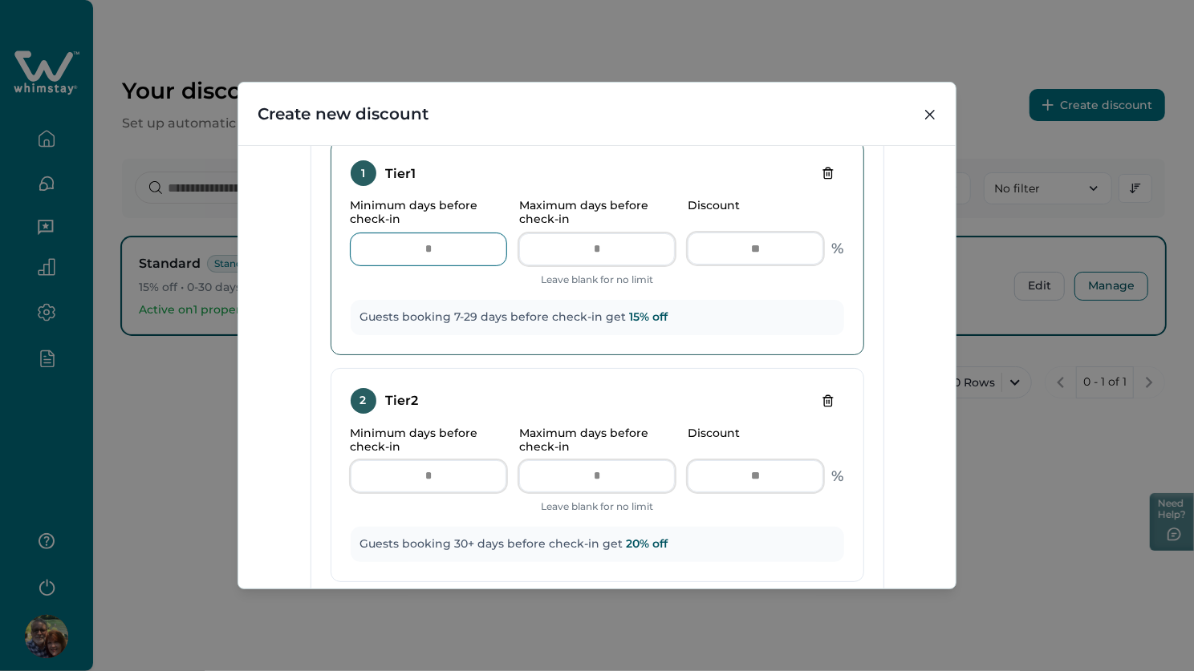
drag, startPoint x: 452, startPoint y: 249, endPoint x: 395, endPoint y: 244, distance: 56.4
click at [395, 244] on input "*" at bounding box center [429, 249] width 156 height 32
type input "*"
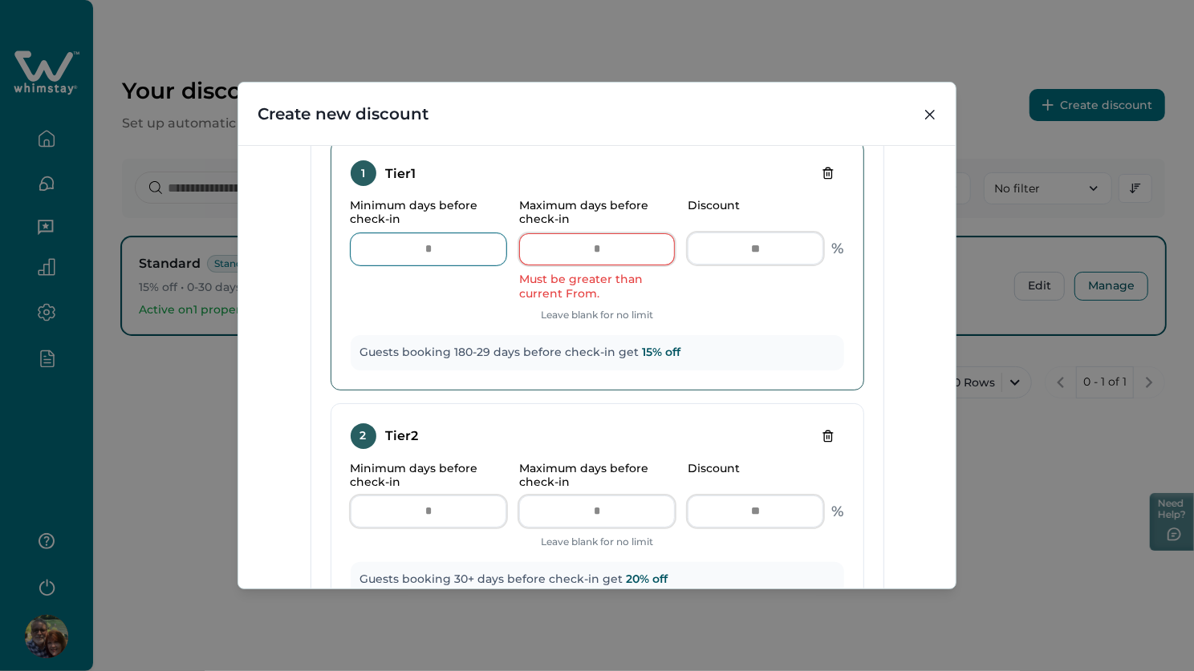
type input "***"
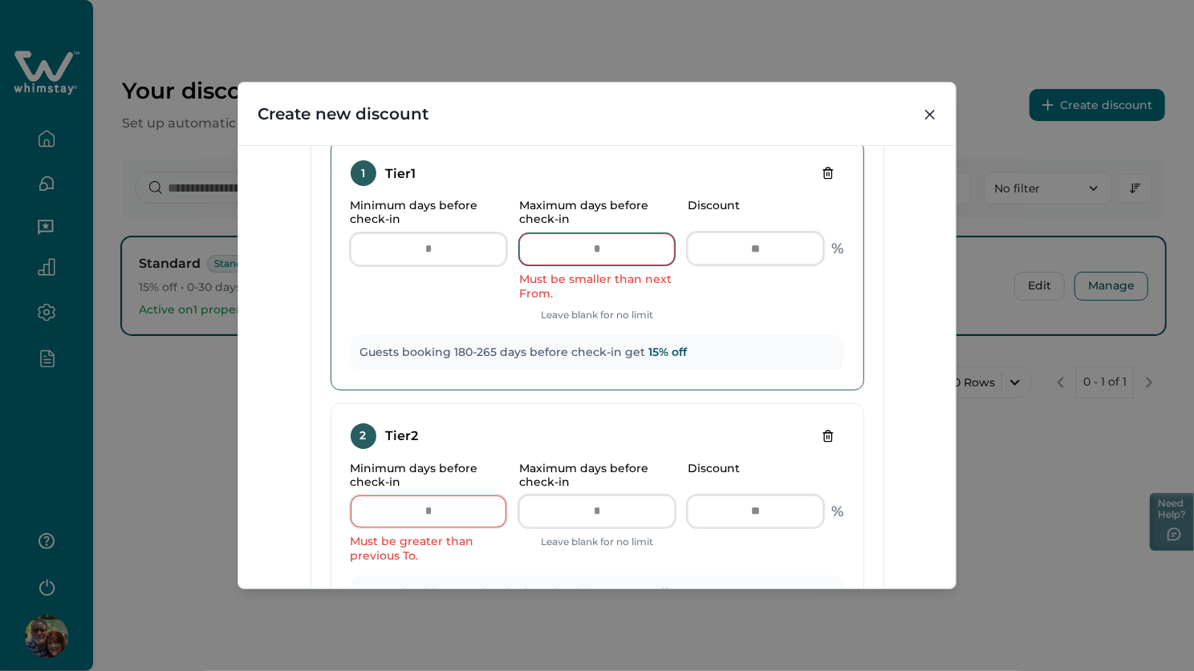
type input "***"
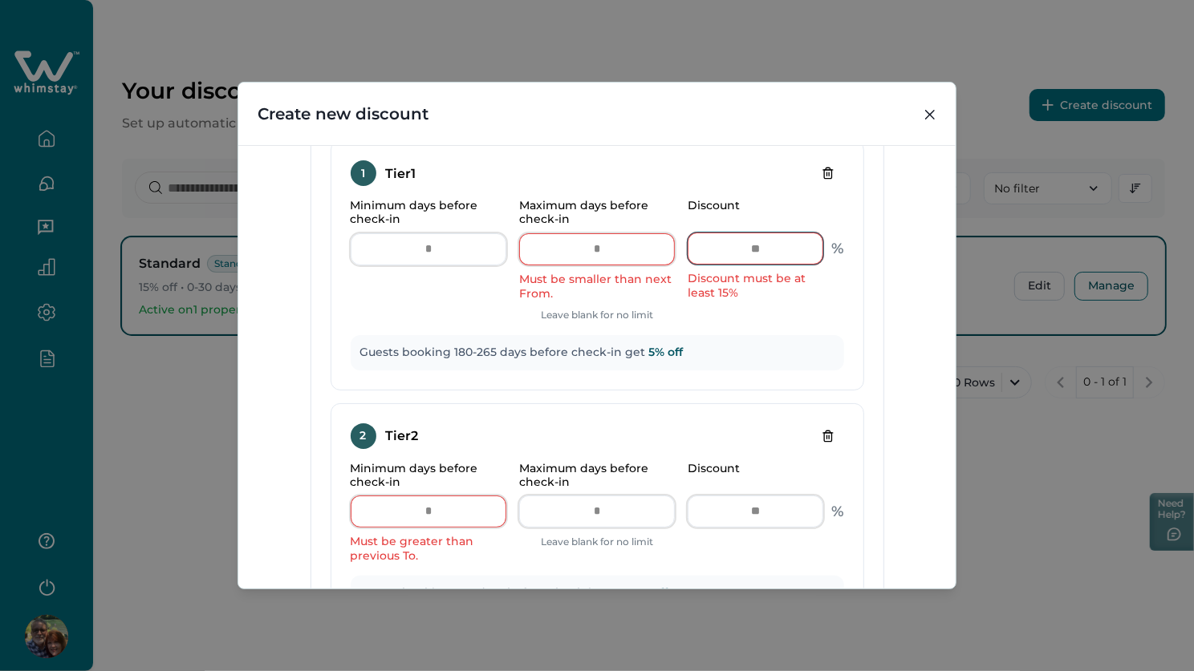
scroll to position [582, 0]
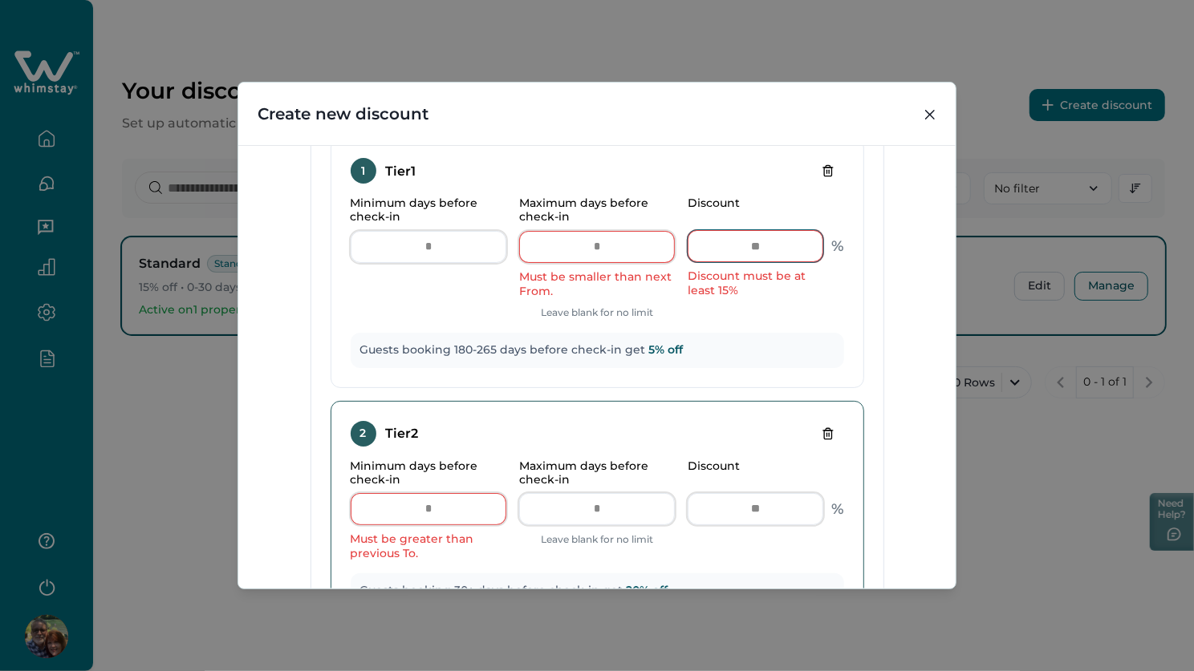
type input "*"
click at [448, 515] on input "**" at bounding box center [429, 509] width 156 height 32
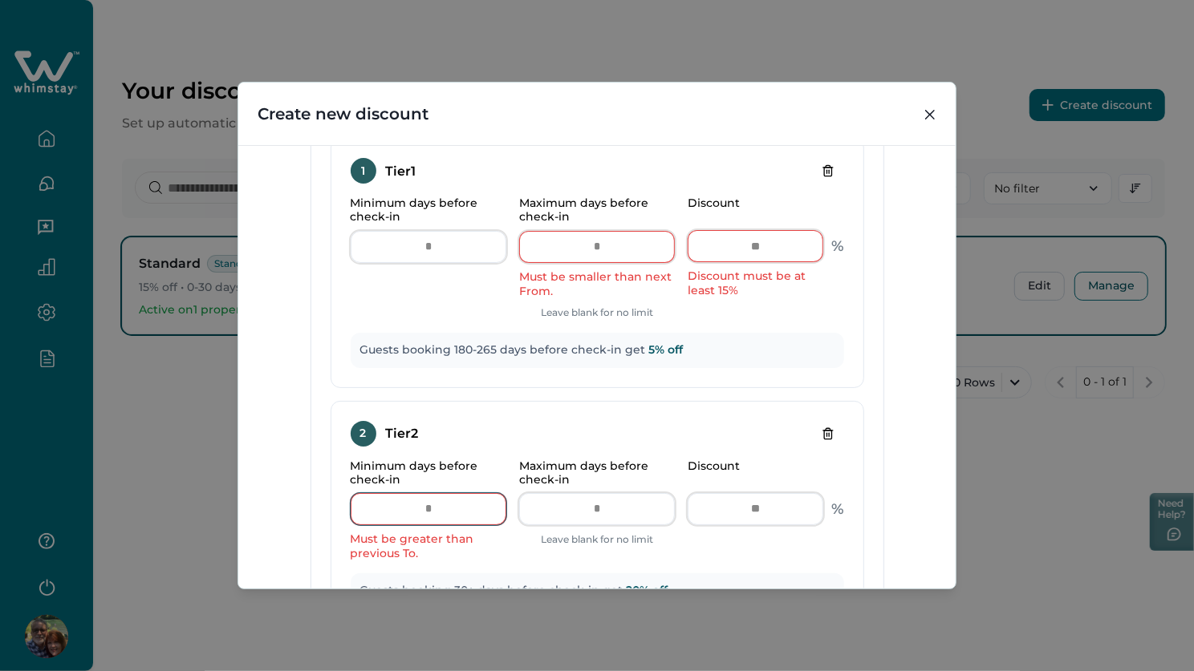
click at [351, 500] on input "**" at bounding box center [429, 509] width 156 height 32
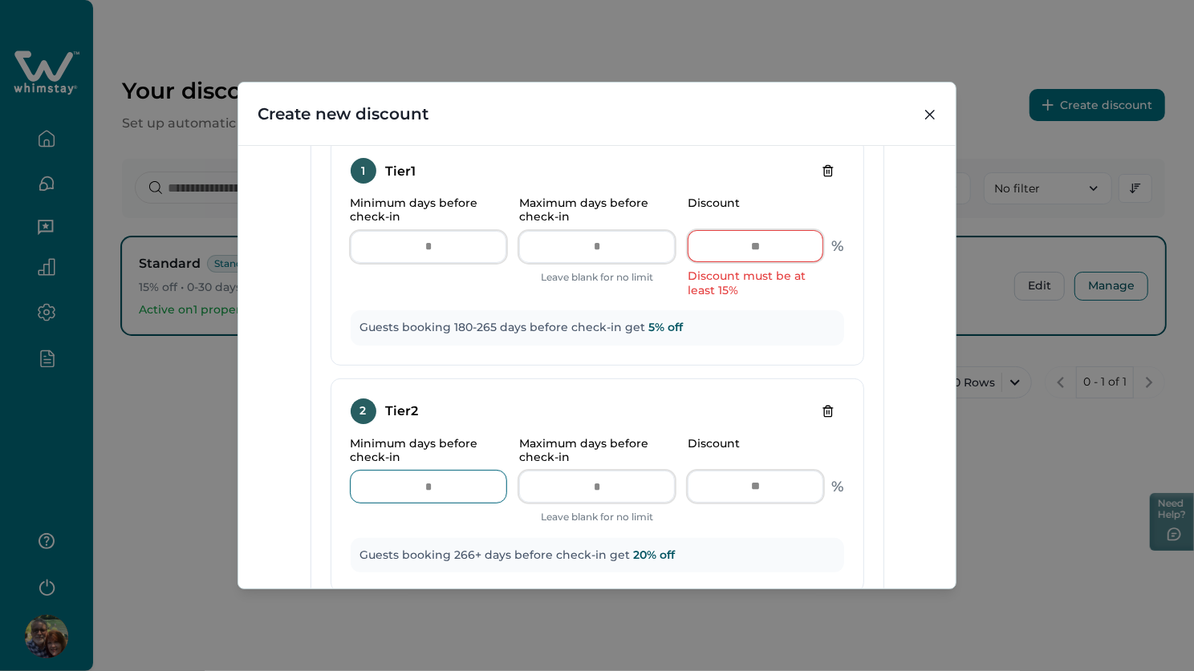
type input "***"
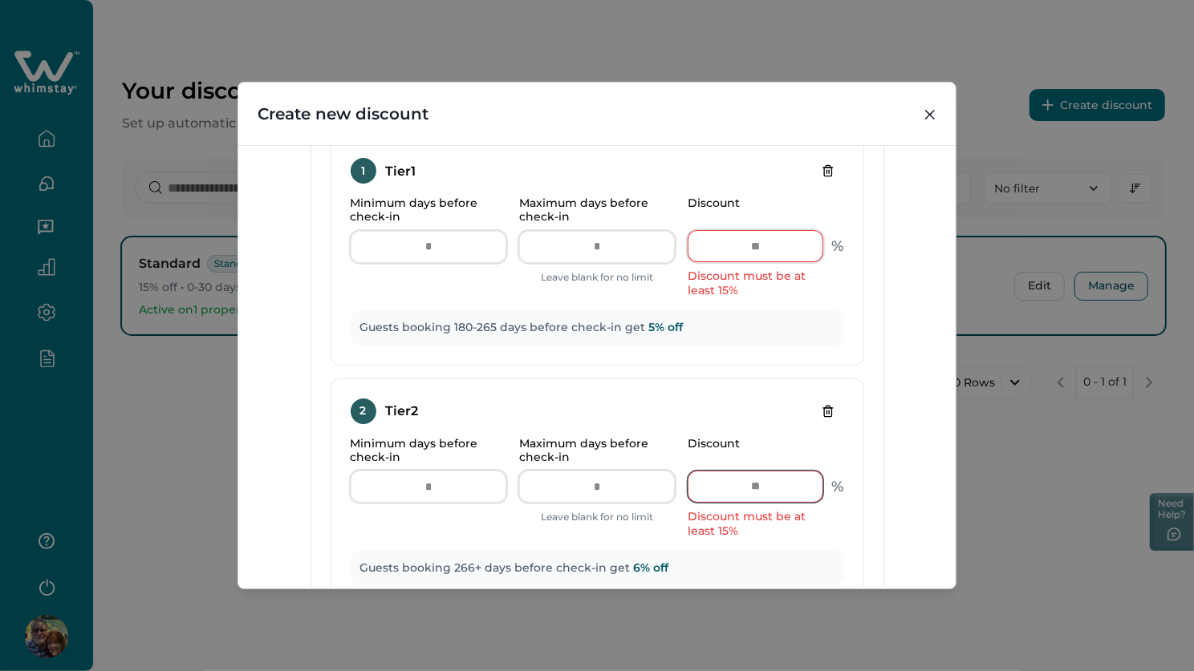
type input "*"
click at [898, 453] on div "**********" at bounding box center [596, 367] width 717 height 444
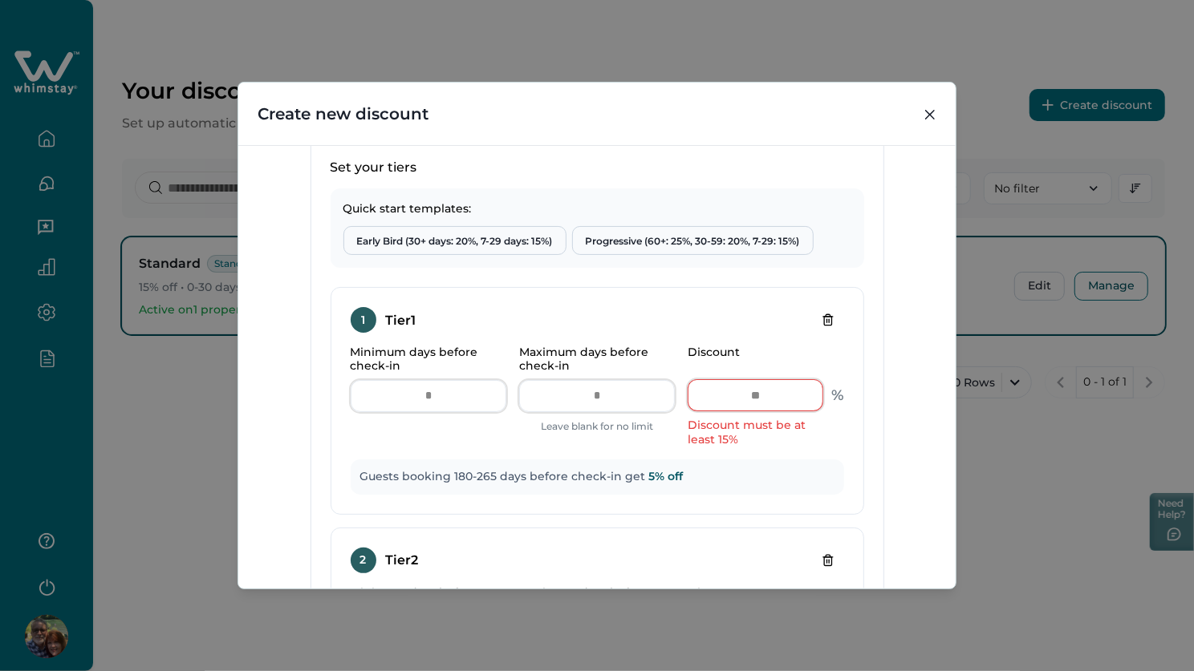
scroll to position [489, 0]
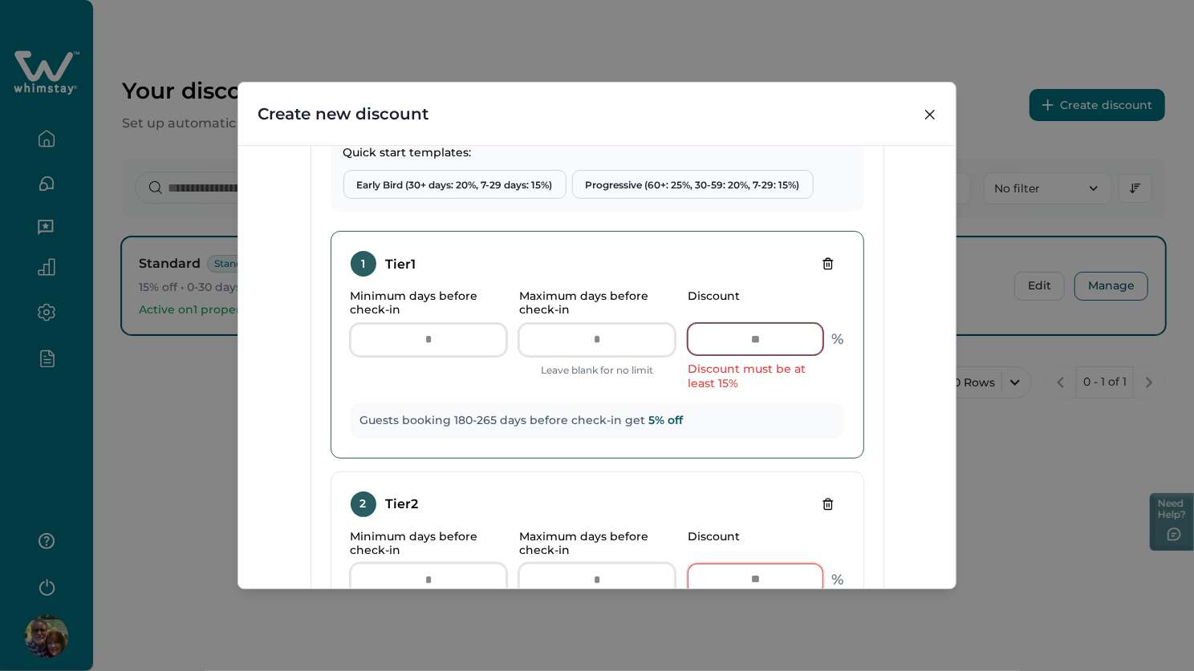
click at [749, 334] on input "*" at bounding box center [755, 339] width 136 height 32
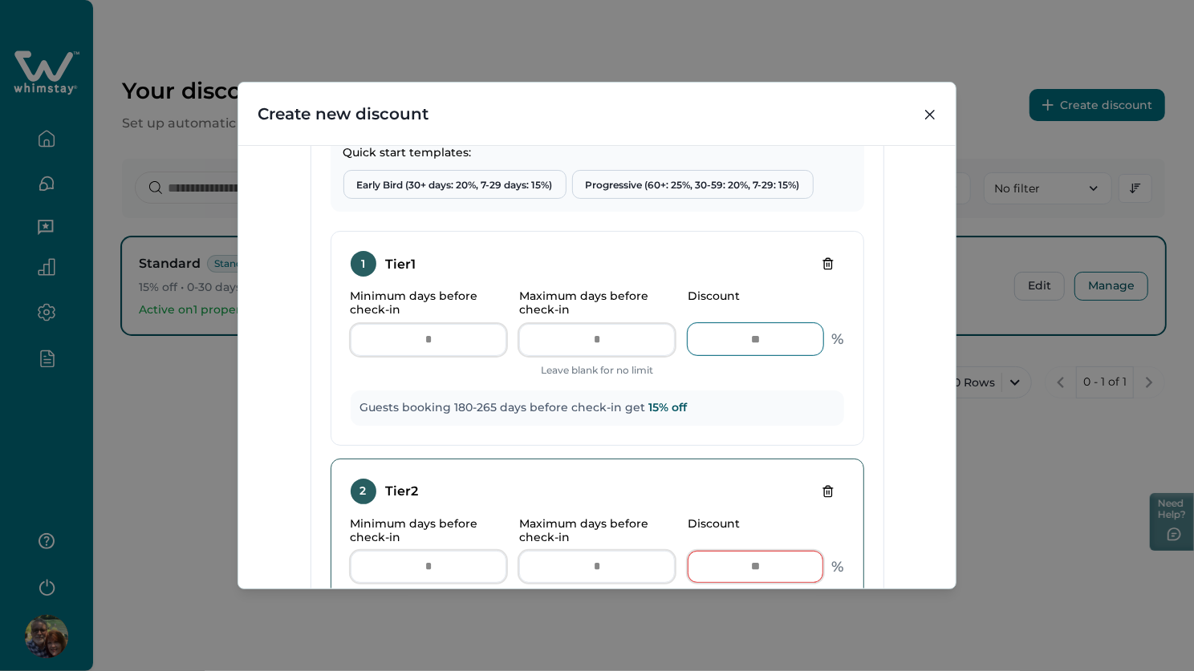
type input "**"
drag, startPoint x: 743, startPoint y: 555, endPoint x: 773, endPoint y: 560, distance: 30.9
click at [773, 560] on input "*" at bounding box center [755, 567] width 136 height 32
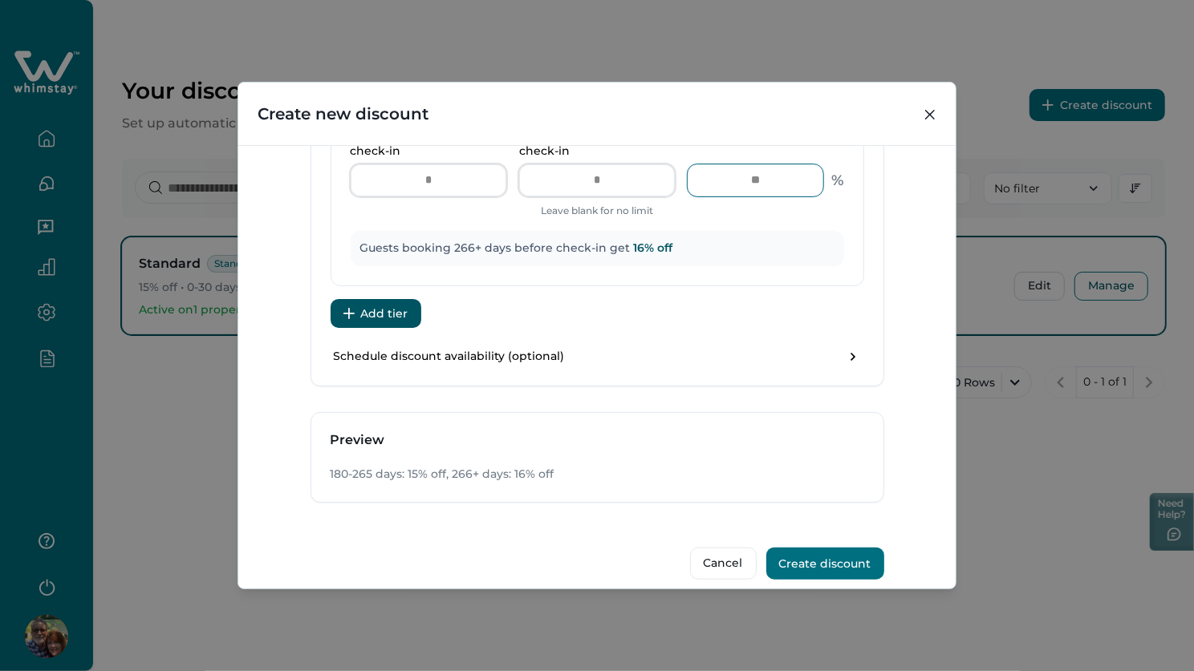
type input "**"
click at [816, 560] on button "Create discount" at bounding box center [825, 564] width 118 height 32
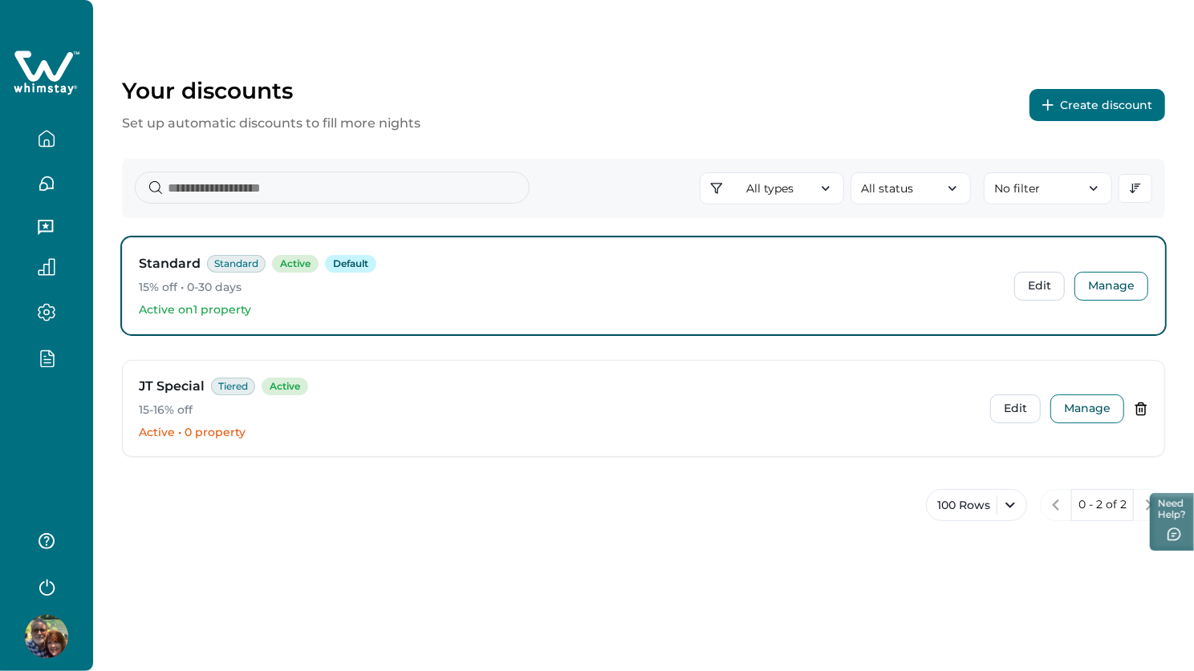
click at [48, 359] on icon "button" at bounding box center [47, 359] width 6 height 0
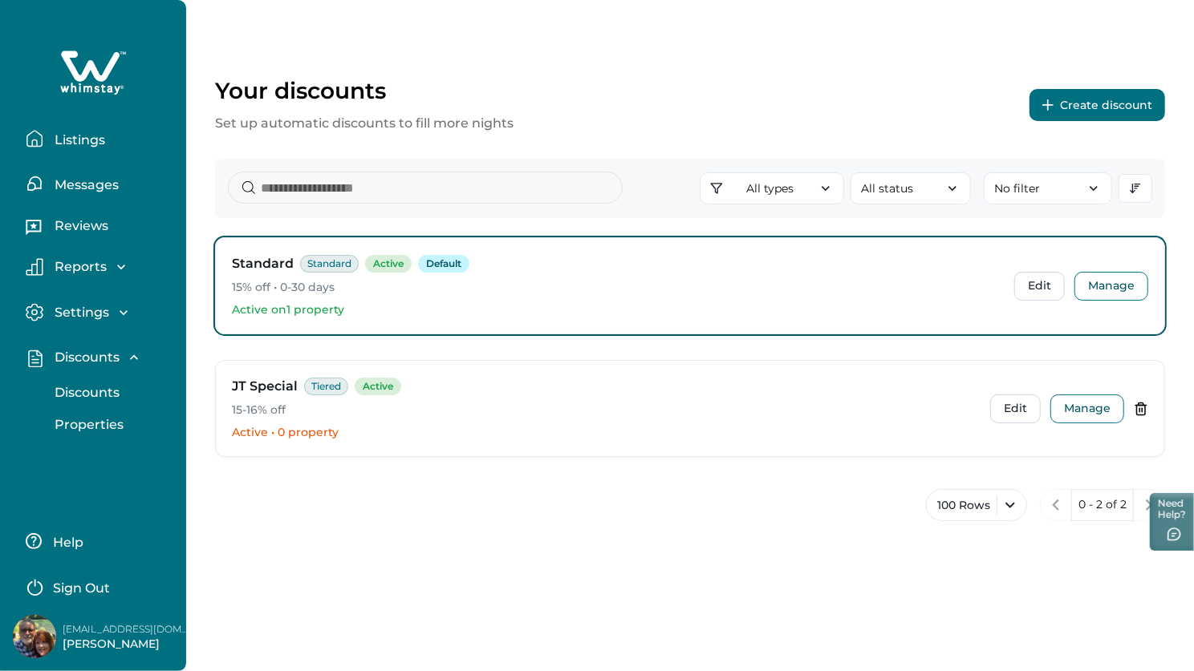
click at [96, 430] on p "Properties" at bounding box center [87, 425] width 74 height 16
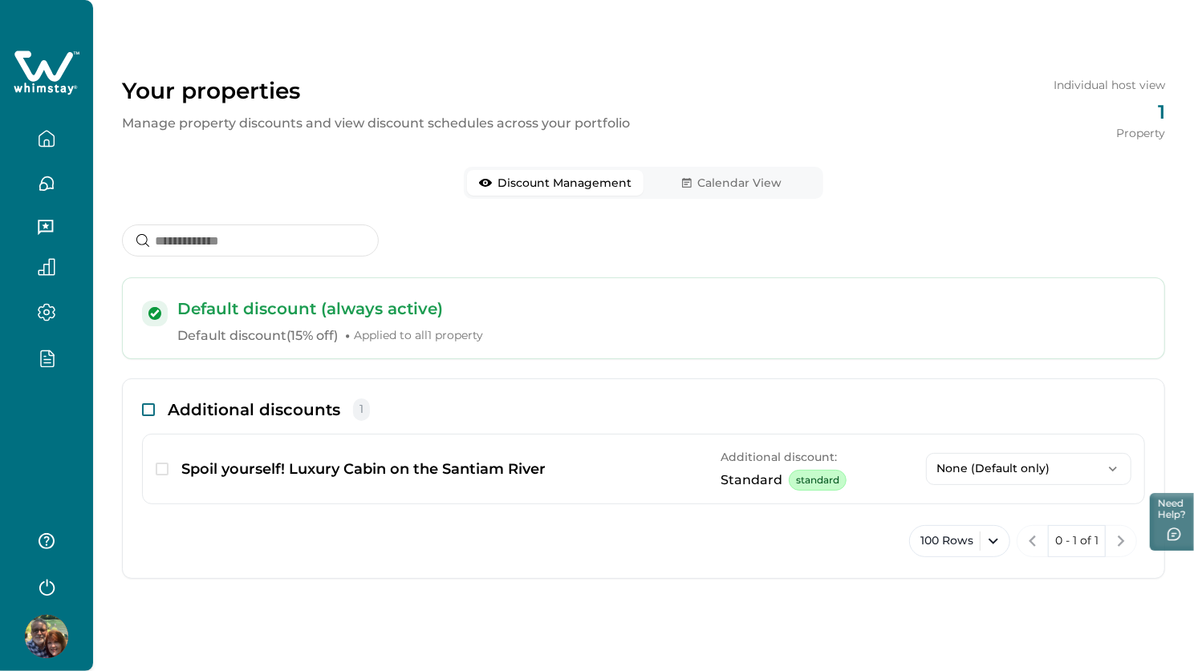
click at [241, 408] on div "Additional discounts 1" at bounding box center [643, 416] width 1003 height 35
click at [148, 410] on span at bounding box center [148, 409] width 13 height 13
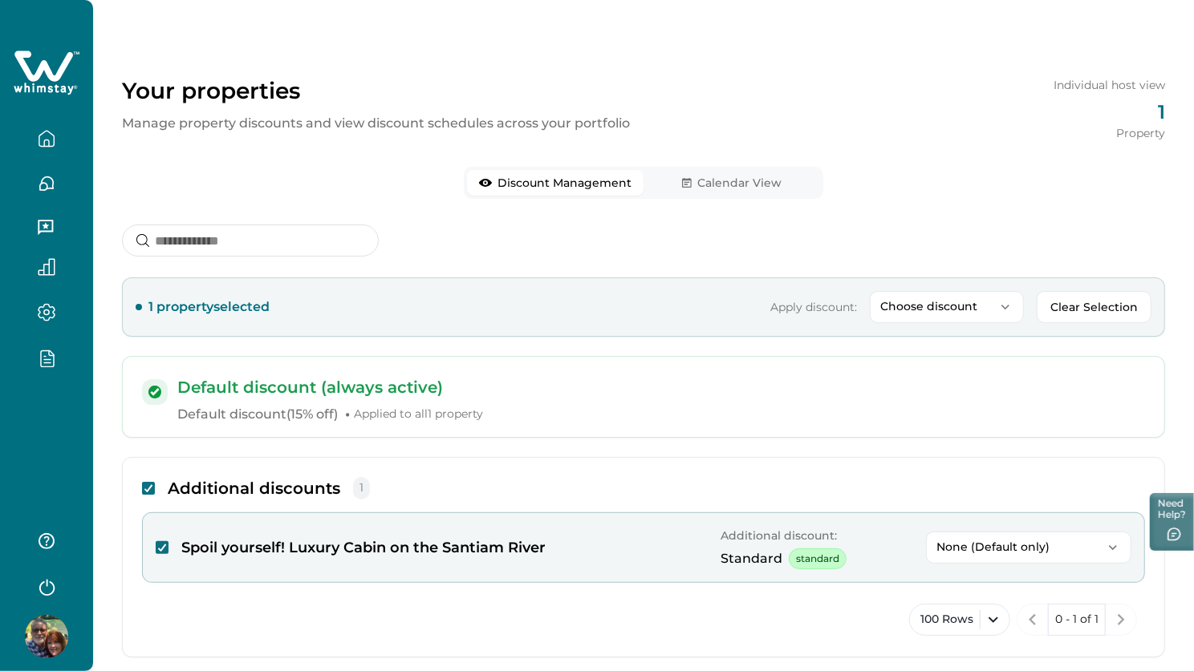
click at [41, 356] on icon "button" at bounding box center [47, 359] width 13 height 16
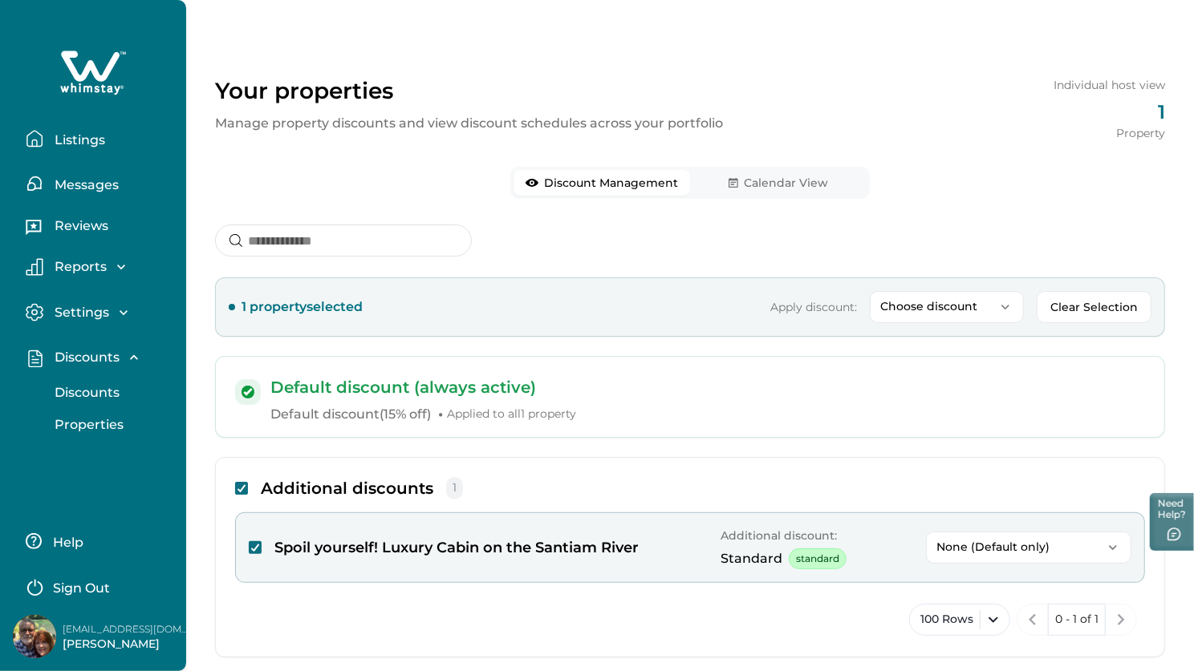
click at [114, 395] on p "Discounts" at bounding box center [85, 393] width 70 height 16
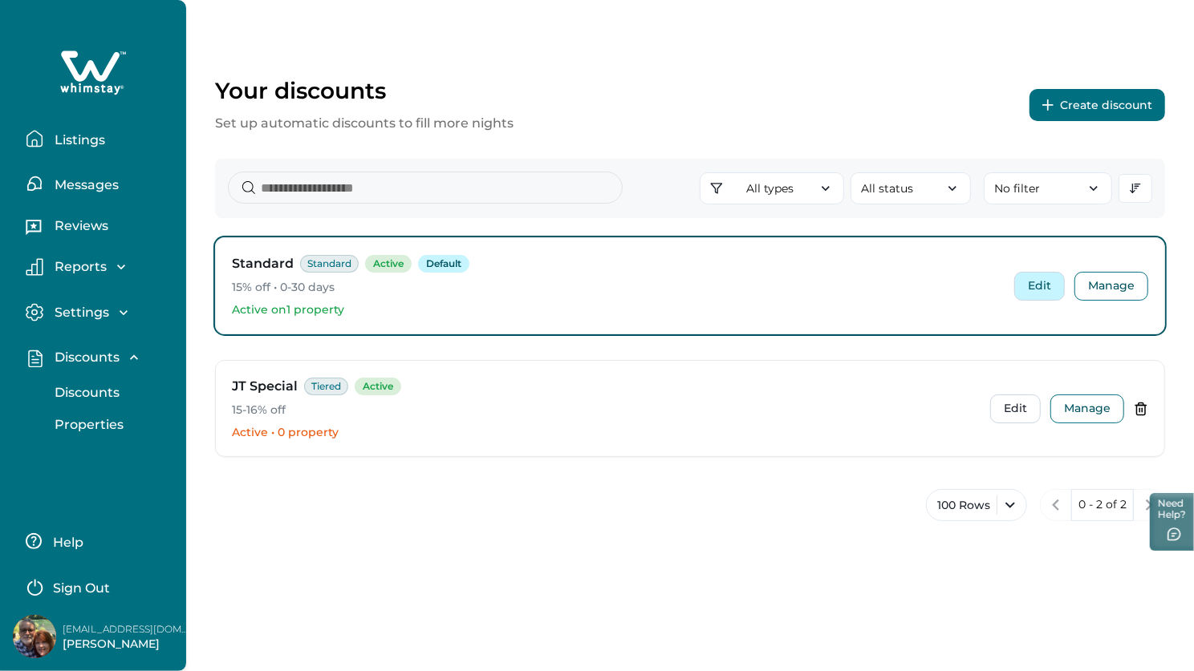
click at [1047, 286] on button "Edit" at bounding box center [1039, 286] width 51 height 29
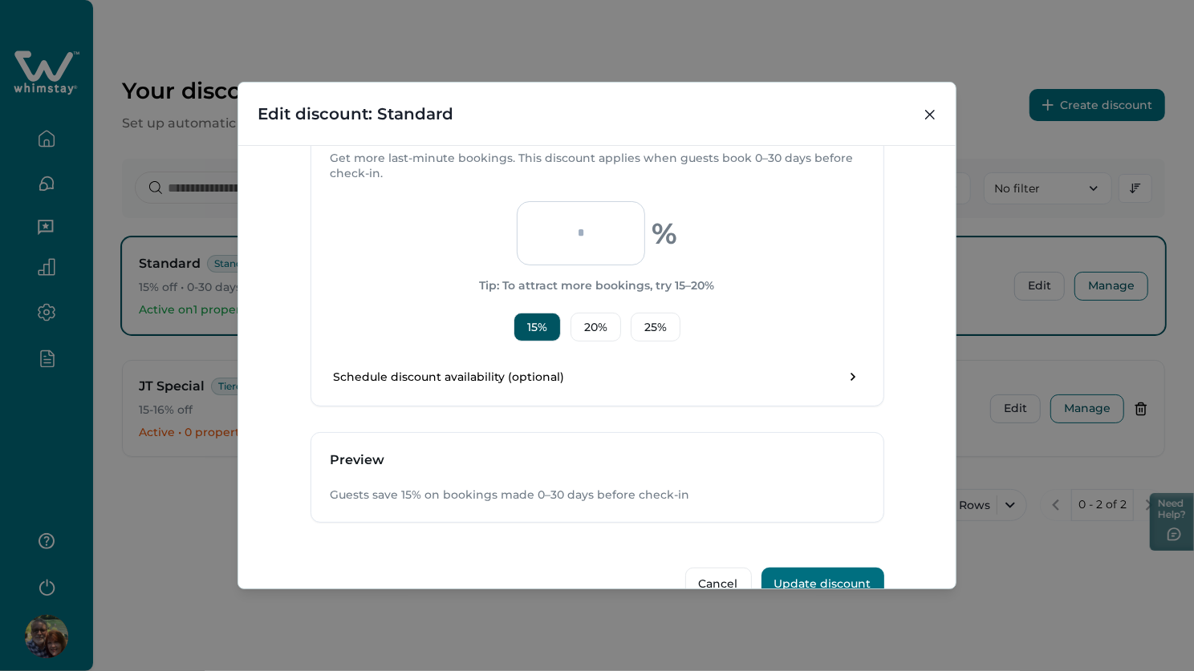
scroll to position [419, 0]
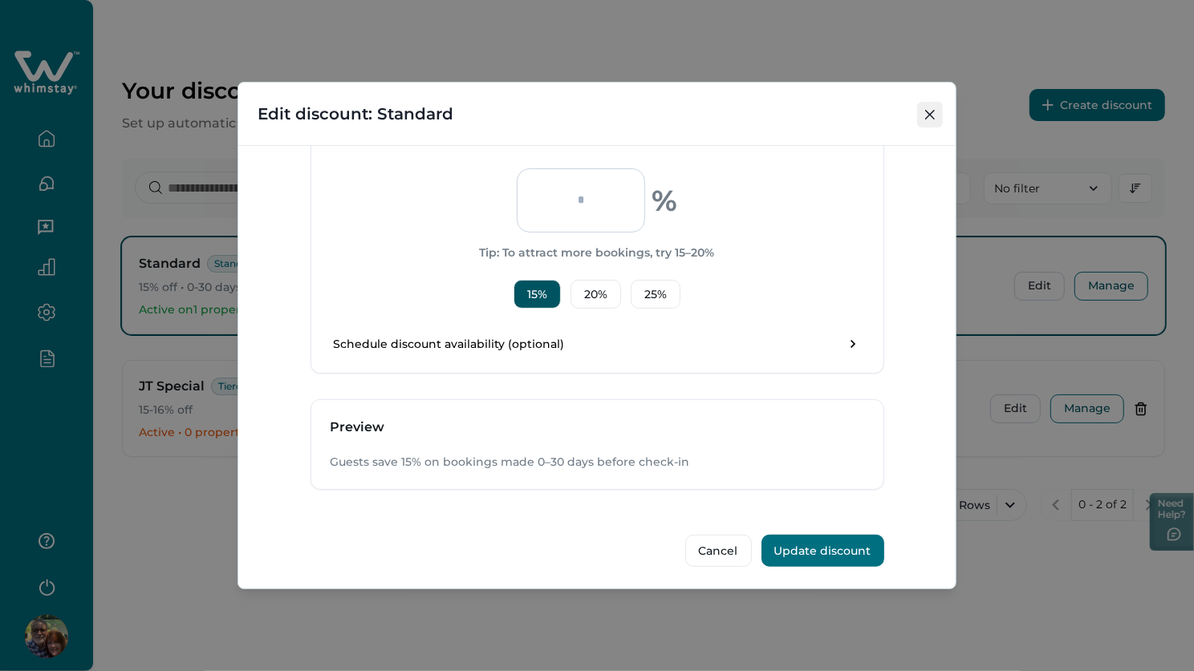
click at [924, 111] on button "Close" at bounding box center [930, 115] width 26 height 26
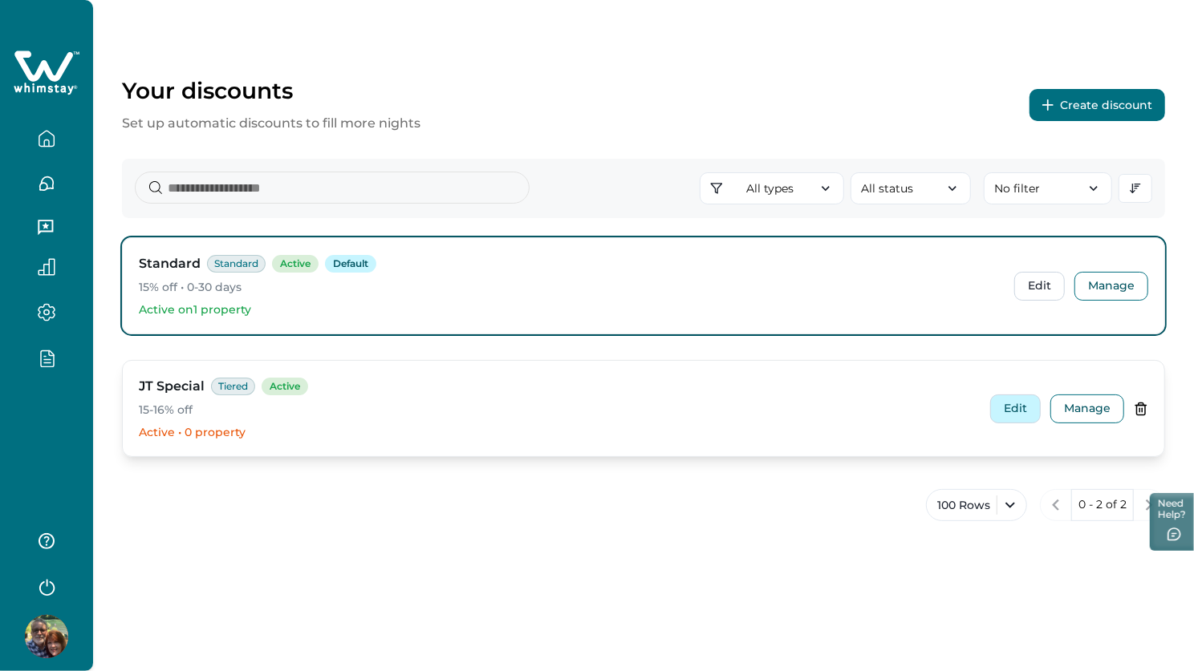
click at [1018, 404] on button "Edit" at bounding box center [1015, 409] width 51 height 29
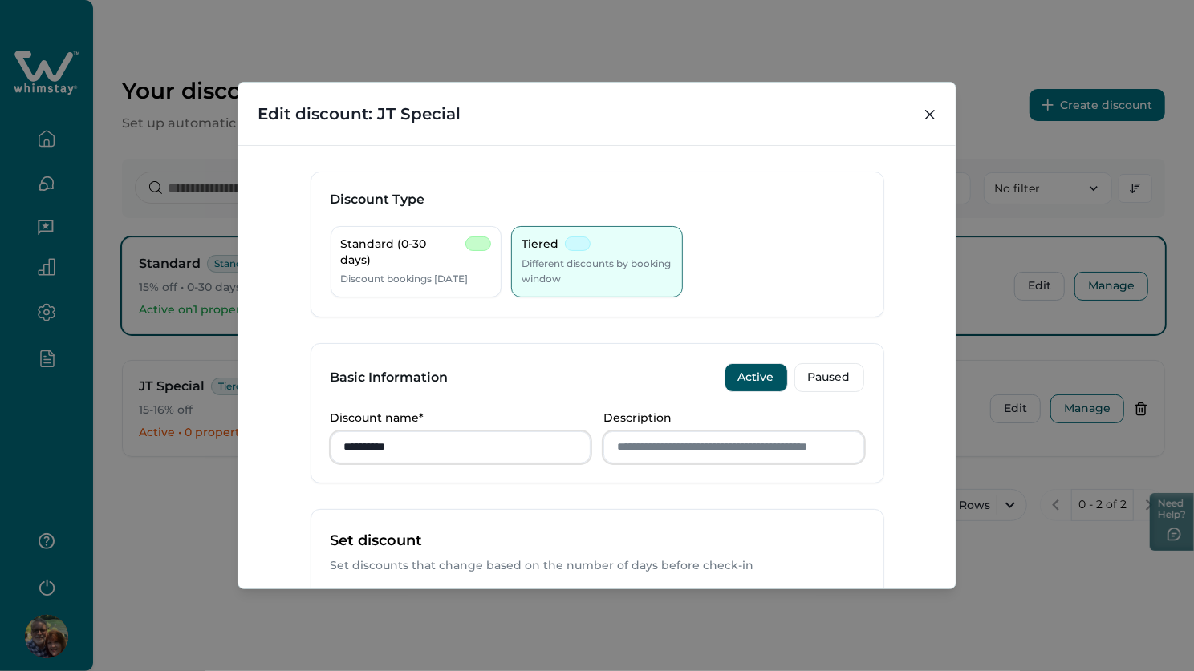
drag, startPoint x: 926, startPoint y: 114, endPoint x: 1101, endPoint y: 345, distance: 289.3
click at [926, 115] on icon "Close" at bounding box center [930, 115] width 10 height 10
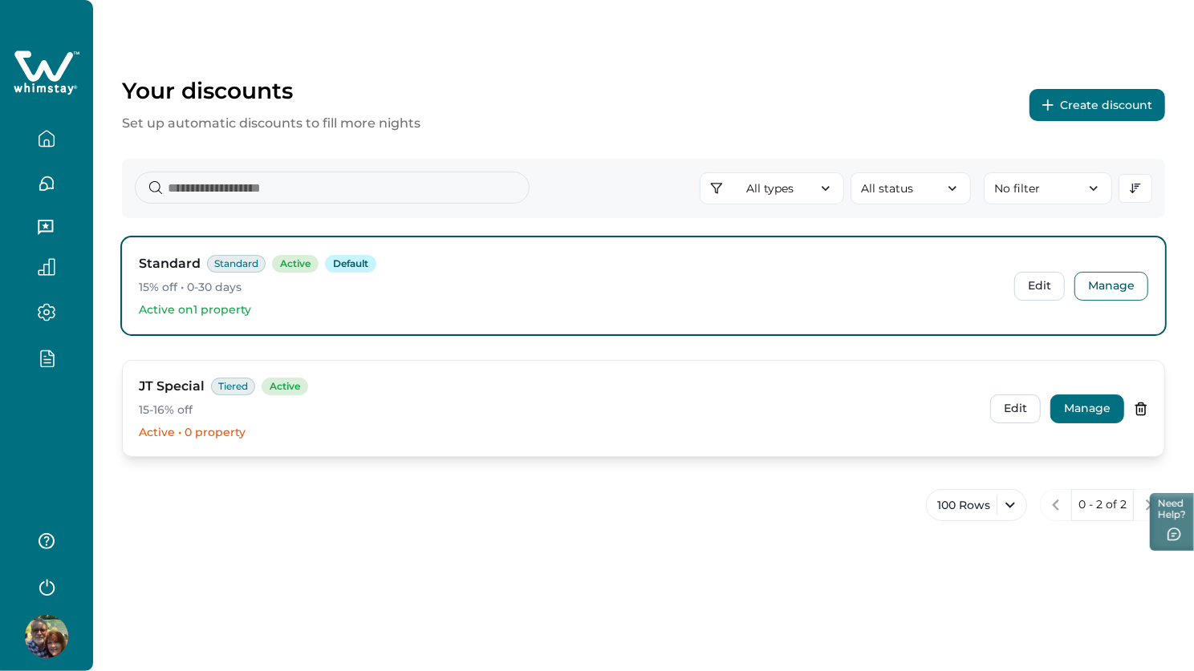
click at [1072, 405] on button "Manage" at bounding box center [1087, 409] width 74 height 29
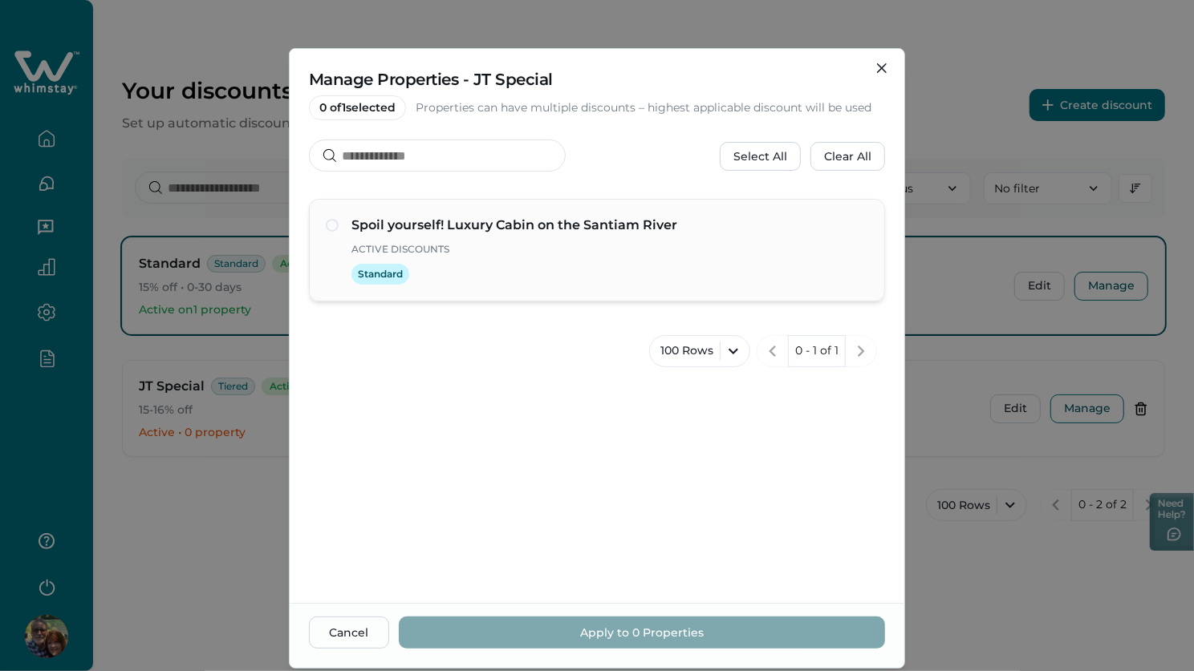
click at [331, 222] on span at bounding box center [332, 225] width 13 height 13
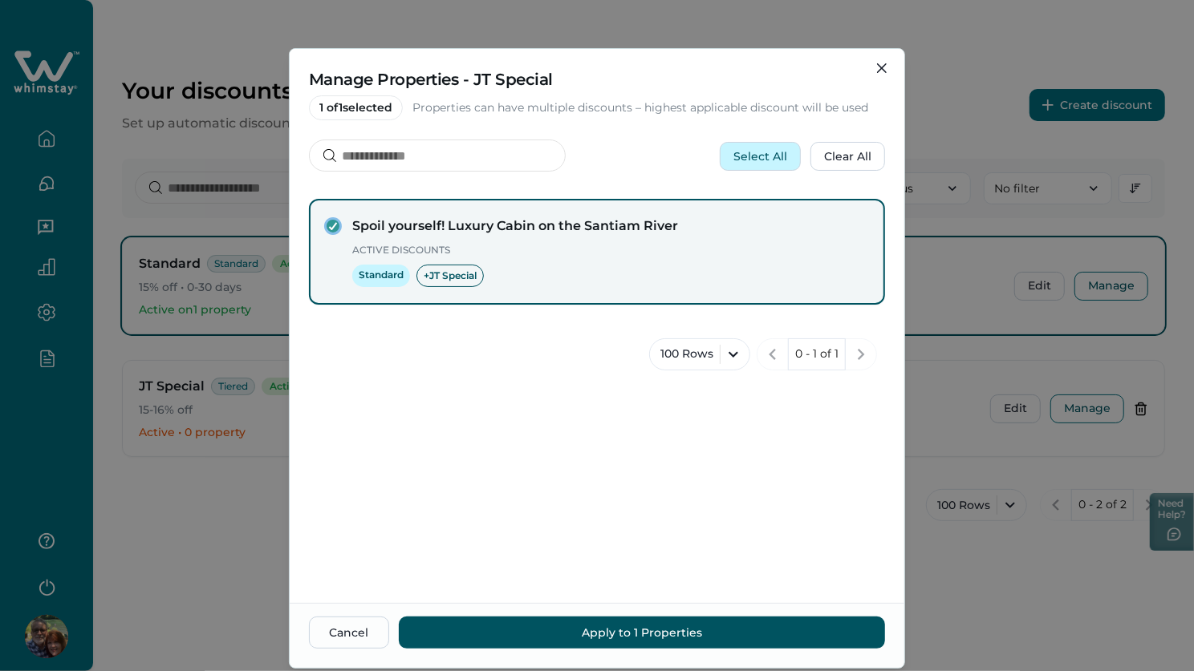
click at [769, 160] on button "Select All" at bounding box center [760, 156] width 81 height 29
click at [853, 158] on button "Clear All" at bounding box center [847, 156] width 75 height 29
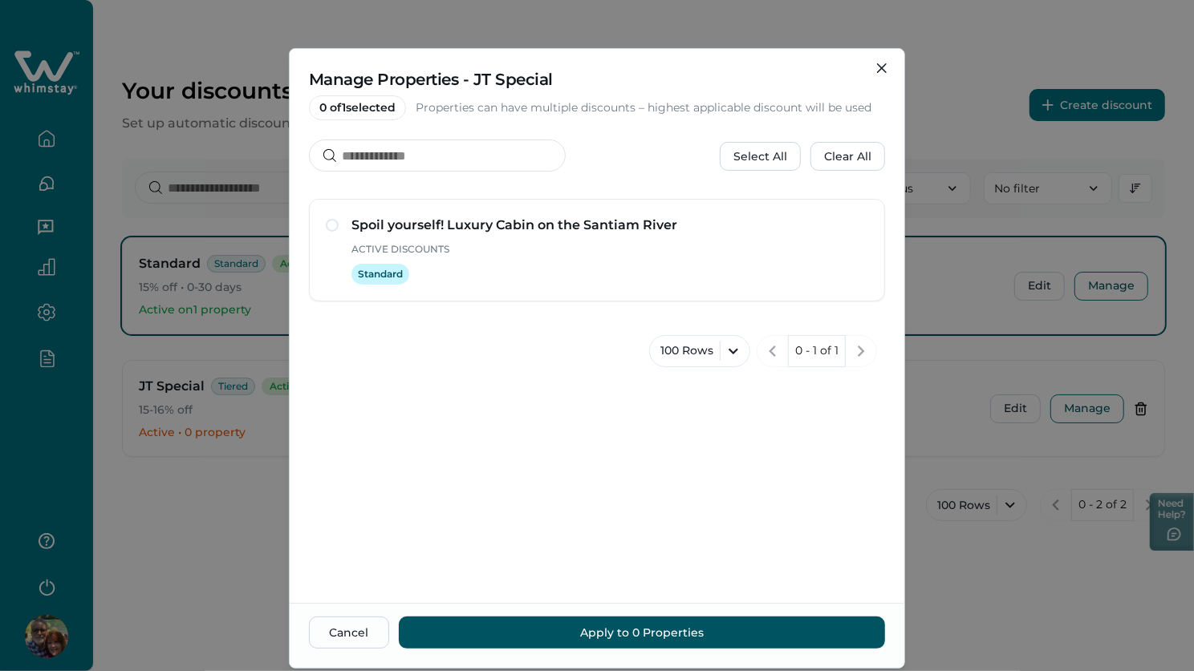
drag, startPoint x: 877, startPoint y: 63, endPoint x: 873, endPoint y: 103, distance: 39.5
click at [877, 63] on button "Close" at bounding box center [882, 68] width 26 height 26
